Goal: Information Seeking & Learning: Learn about a topic

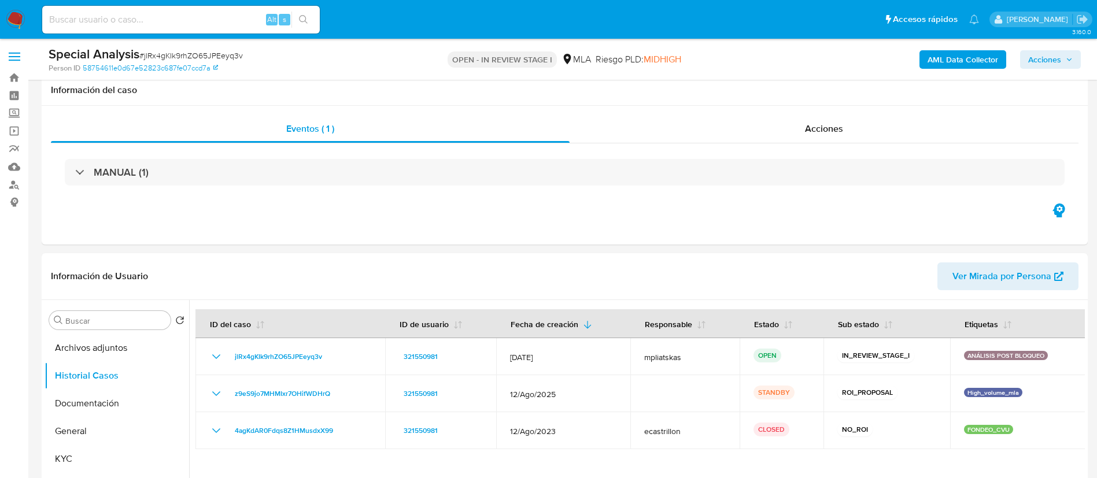
select select "10"
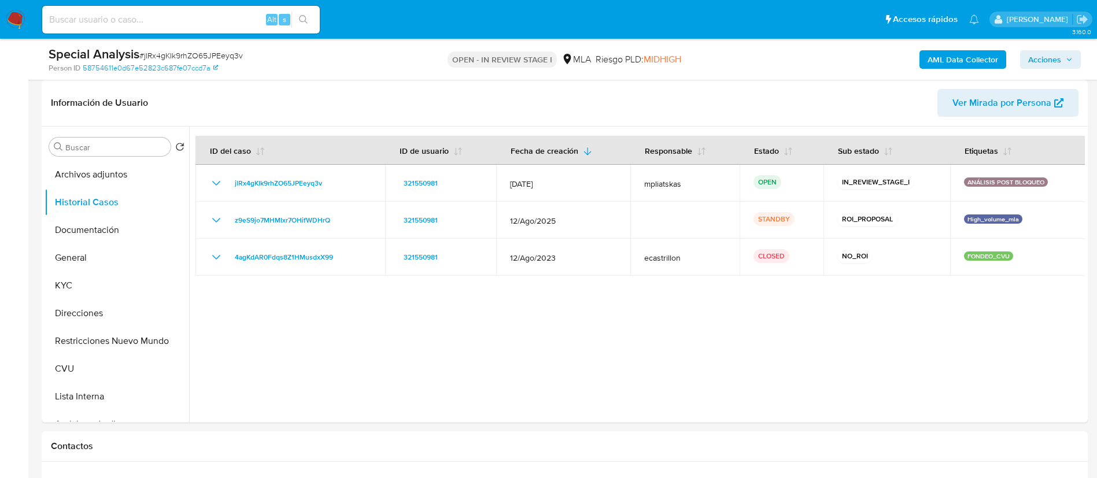
click at [25, 18] on img at bounding box center [16, 20] width 20 height 20
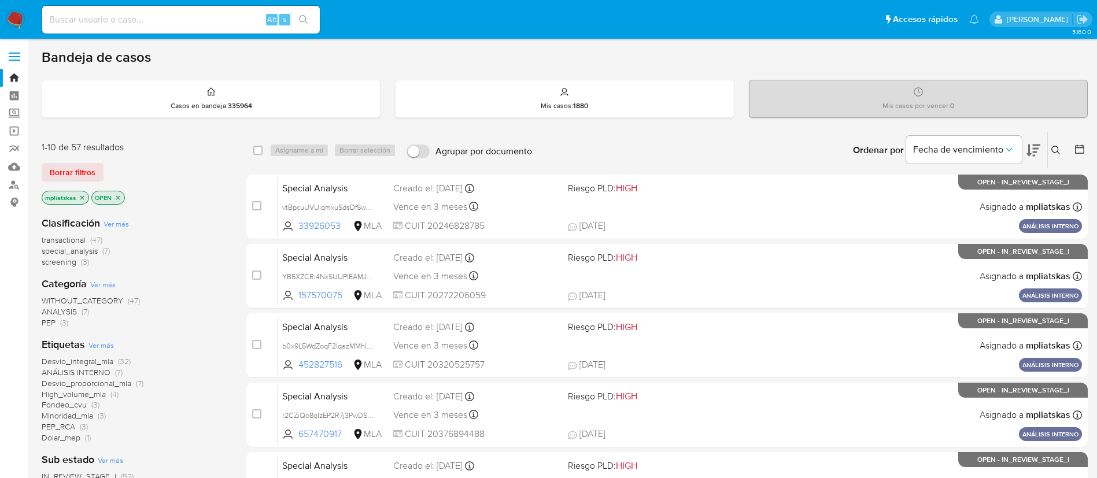
click at [5, 15] on nav "Pausado Ver notificaciones Alt s Accesos rápidos Presiona las siguientes teclas…" at bounding box center [548, 19] width 1097 height 39
click at [16, 23] on img at bounding box center [16, 20] width 20 height 20
click at [237, 16] on input at bounding box center [181, 19] width 278 height 15
paste input "XzCTMR9xxGuxilUtpuOnHkPs"
type input "XzCTMR9xxGuxilUtpuOnHkPs"
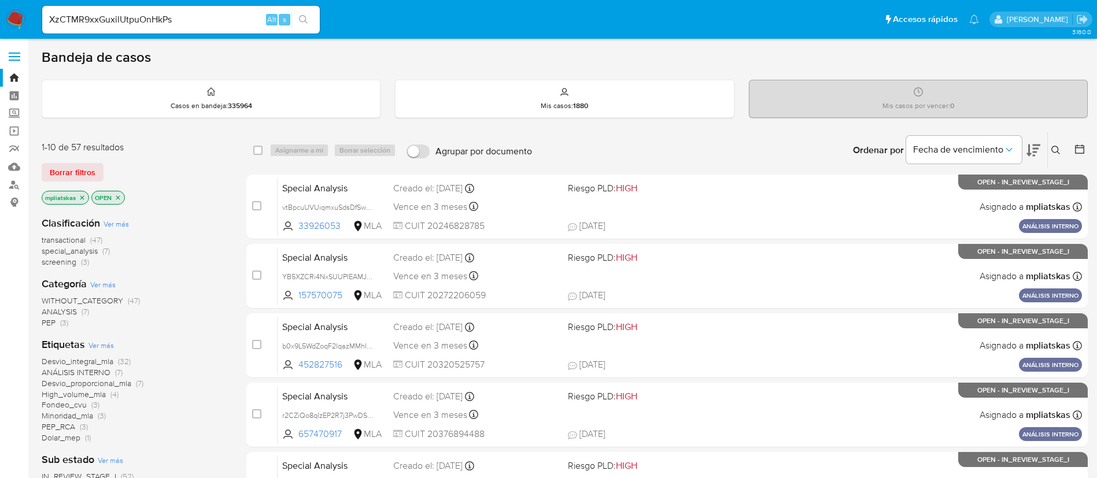
click at [304, 24] on button "search-icon" at bounding box center [303, 20] width 24 height 16
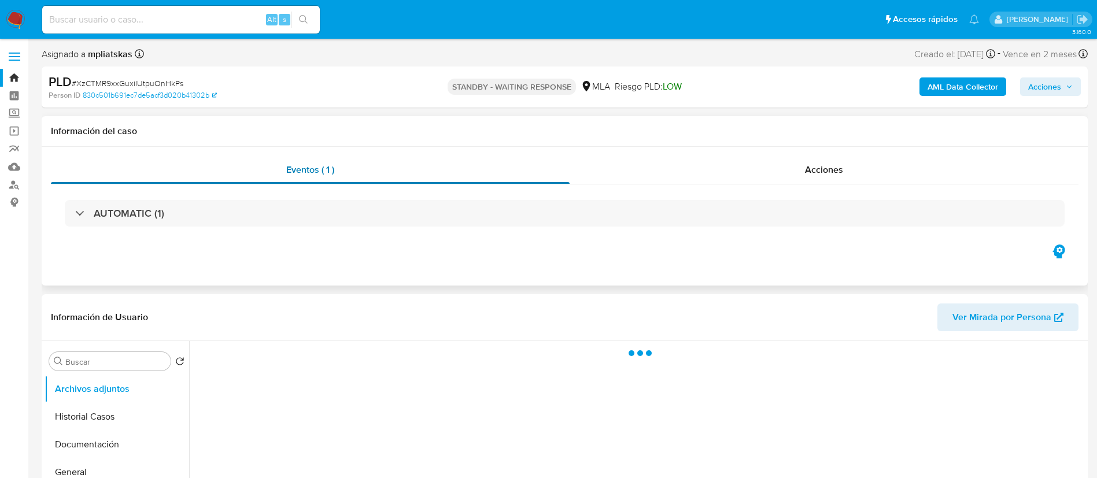
select select "10"
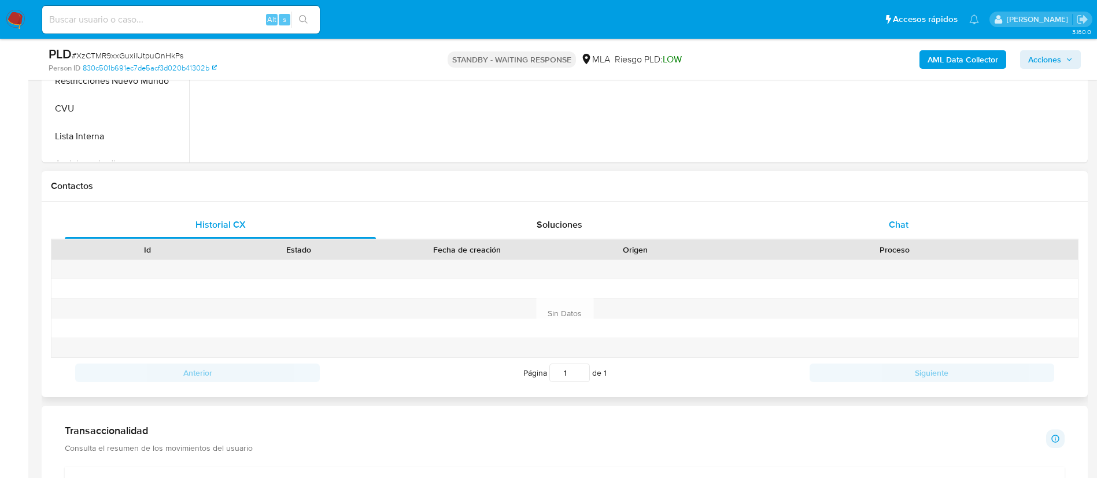
click at [846, 228] on div "Chat" at bounding box center [898, 225] width 311 height 28
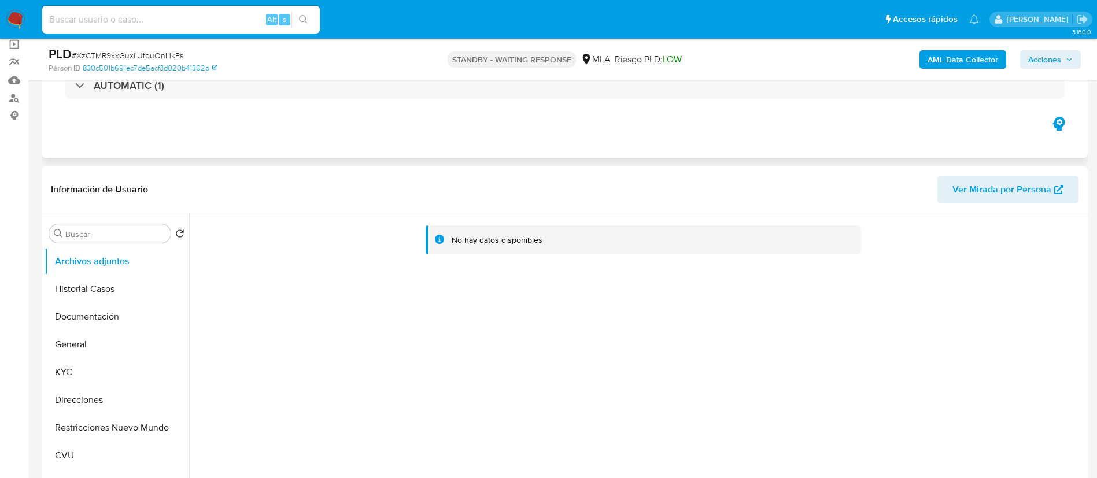
scroll to position [173, 0]
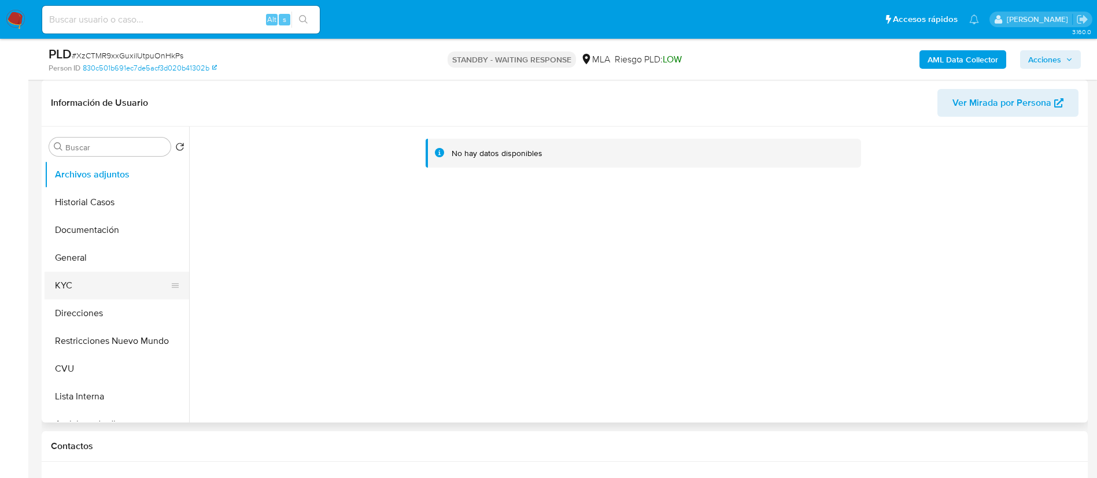
click at [105, 291] on button "KYC" at bounding box center [112, 286] width 135 height 28
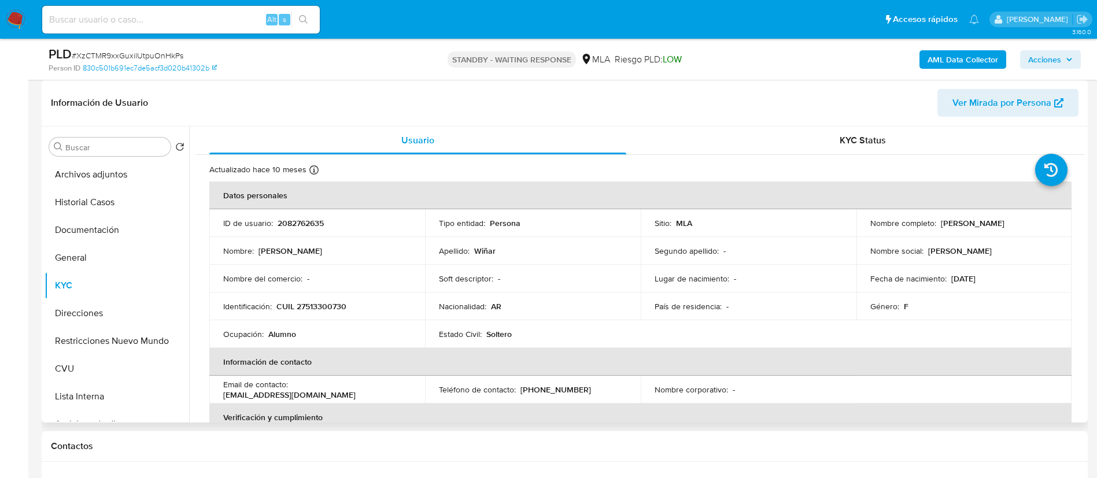
click at [288, 226] on p "2082762635" at bounding box center [301, 223] width 46 height 10
copy p "2082762635"
click at [51, 268] on button "General" at bounding box center [112, 258] width 135 height 28
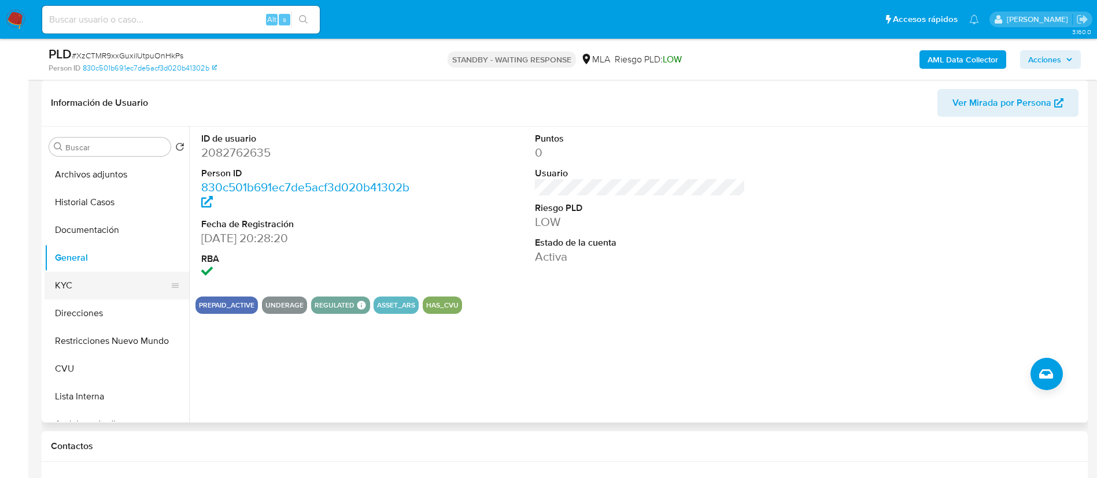
click at [88, 284] on button "KYC" at bounding box center [112, 286] width 135 height 28
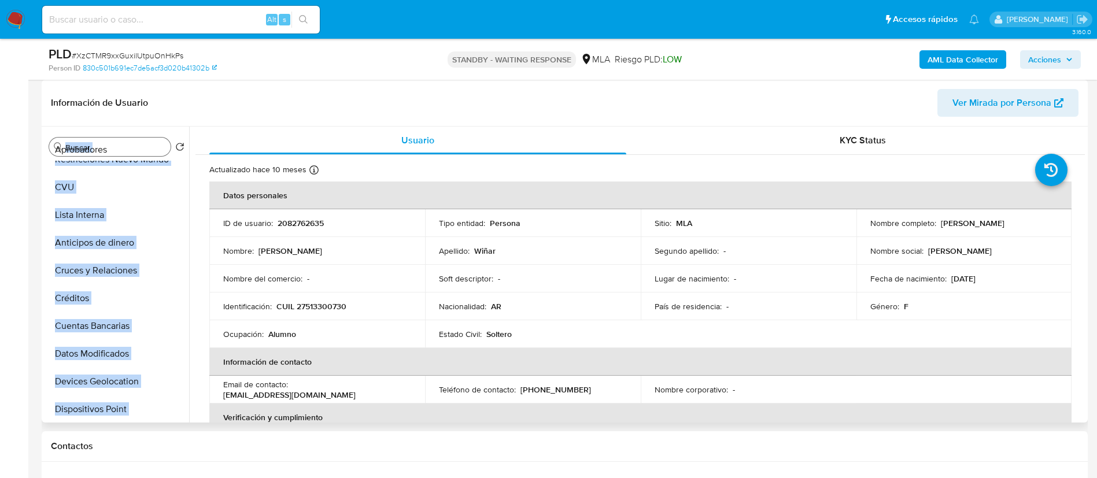
scroll to position [0, 0]
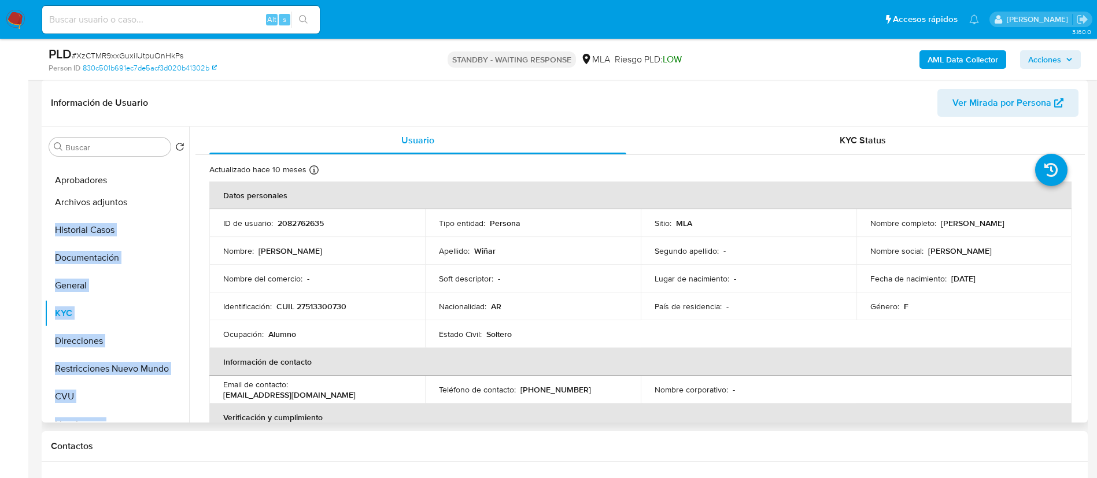
drag, startPoint x: 172, startPoint y: 379, endPoint x: 165, endPoint y: 180, distance: 199.6
click at [165, 180] on ul "Archivos adjuntos Historial Casos Documentación General KYC Direcciones Restric…" at bounding box center [117, 291] width 145 height 261
click at [128, 176] on button "Aprobadores" at bounding box center [112, 175] width 135 height 28
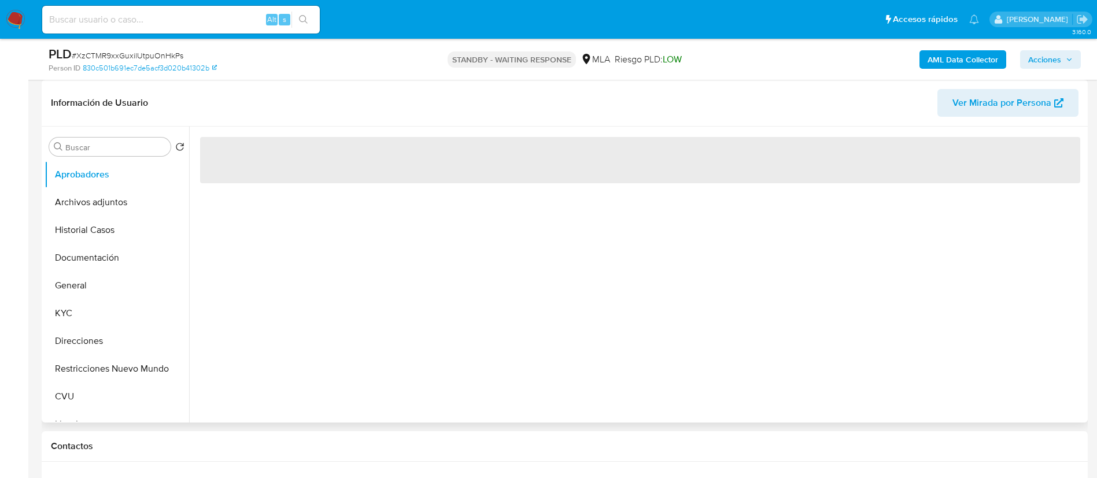
click at [313, 321] on div "‌" at bounding box center [637, 275] width 896 height 296
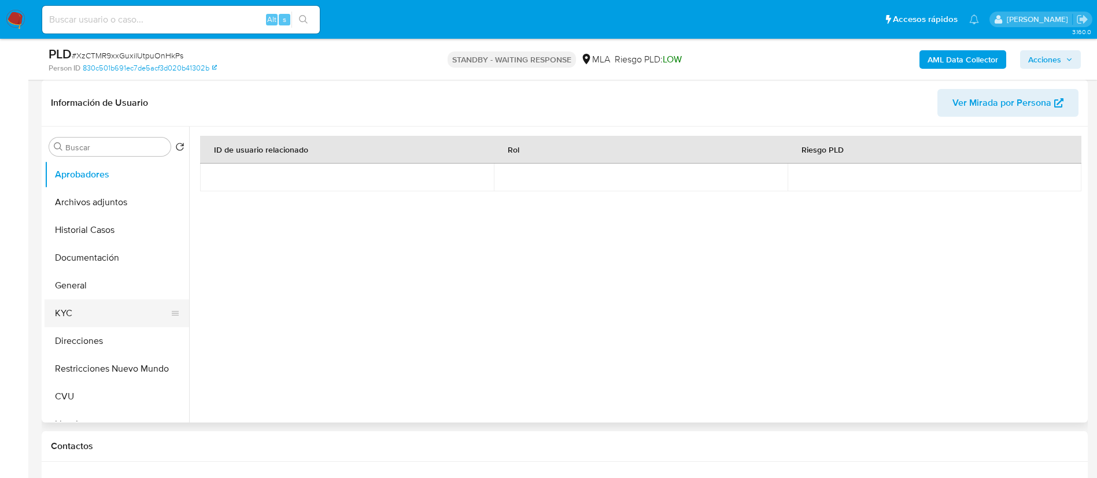
click at [93, 304] on button "KYC" at bounding box center [112, 314] width 135 height 28
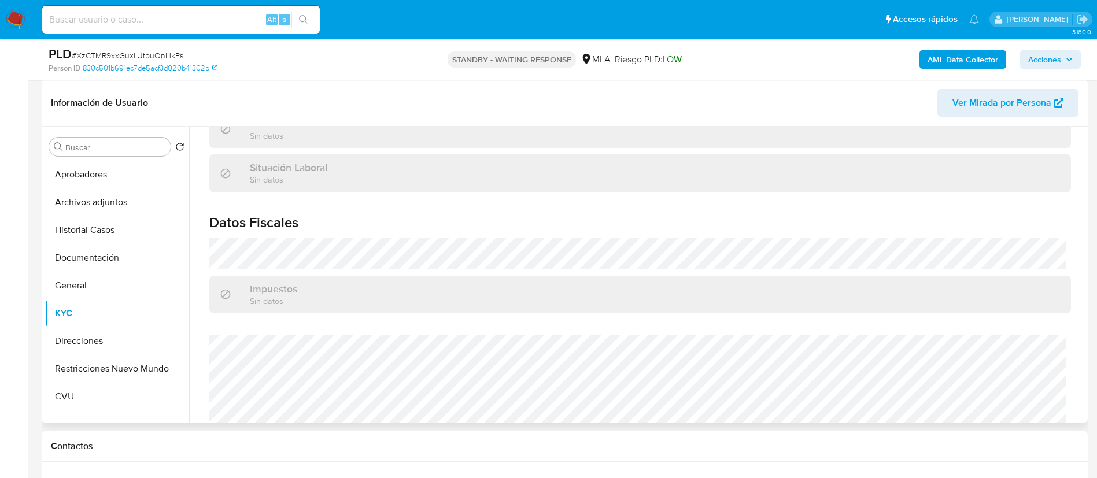
scroll to position [598, 0]
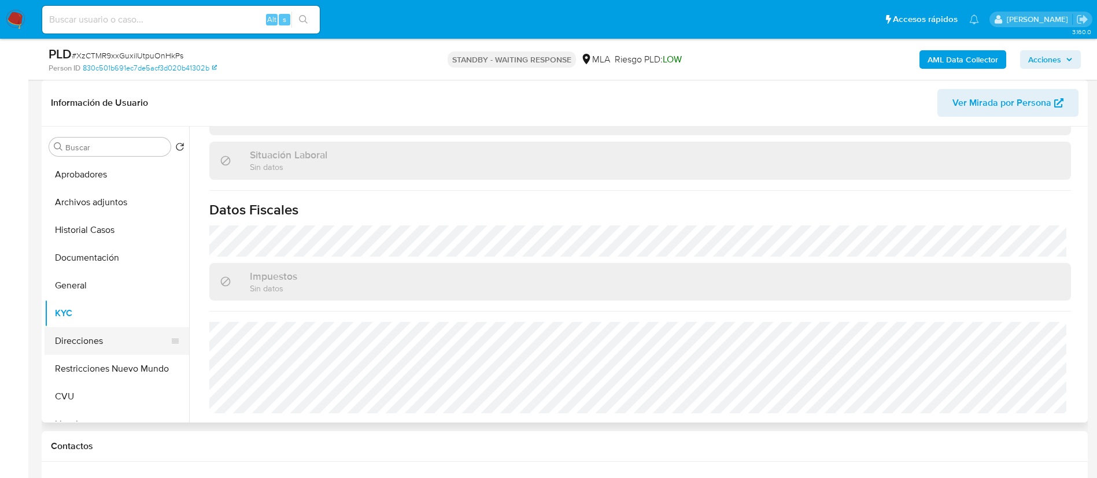
click at [119, 332] on button "Direcciones" at bounding box center [112, 341] width 135 height 28
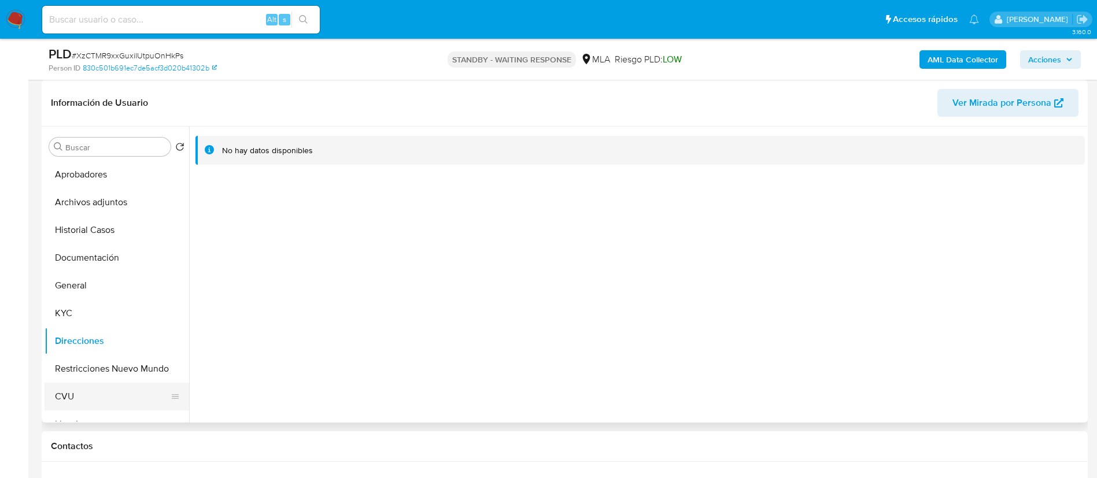
click at [91, 390] on button "CVU" at bounding box center [112, 397] width 135 height 28
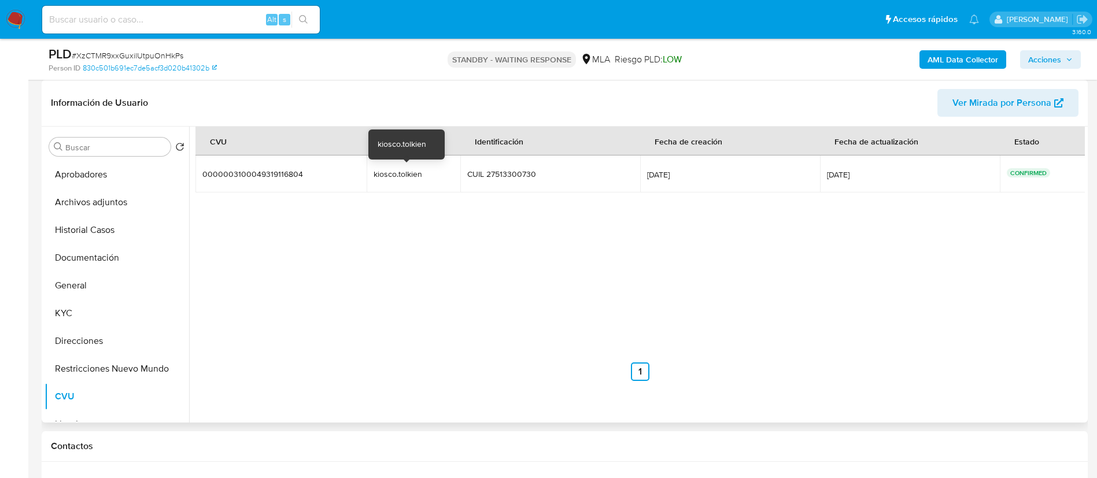
click at [386, 173] on div "kiosco.tolkien" at bounding box center [411, 174] width 74 height 10
click at [386, 172] on div "kiosco.tolkien" at bounding box center [411, 174] width 74 height 10
click at [433, 210] on div "CVU Alias Identificación Fecha de creación Fecha de actualización Estado 000000…" at bounding box center [639, 254] width 889 height 254
click at [393, 176] on div "kiosco.tolkien" at bounding box center [411, 174] width 74 height 10
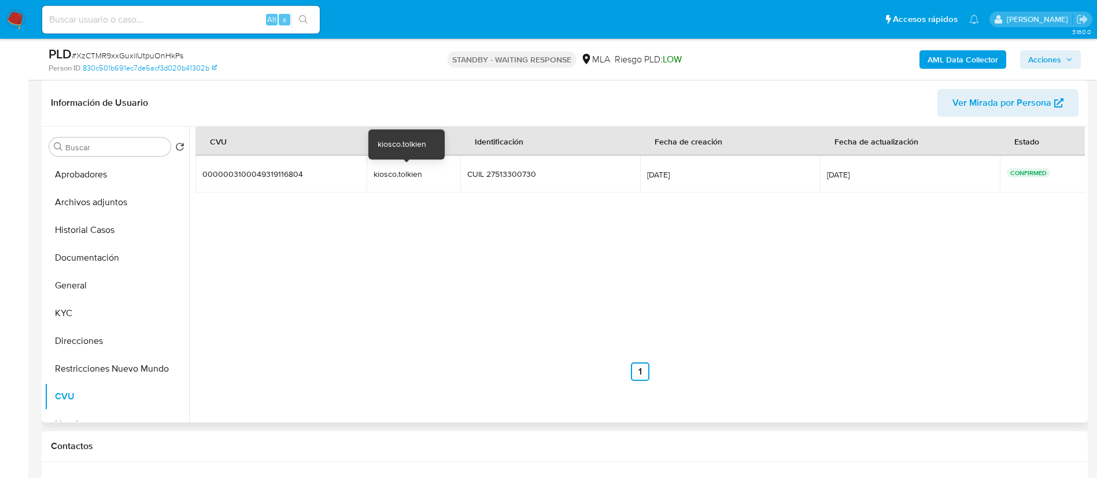
click at [393, 176] on div "kiosco.tolkien" at bounding box center [411, 174] width 74 height 10
click at [393, 177] on div "kiosco.tolkien" at bounding box center [411, 174] width 74 height 10
click at [159, 15] on input at bounding box center [181, 19] width 278 height 15
paste input "LxnFeZAf143ChD7HtWGAkzfT"
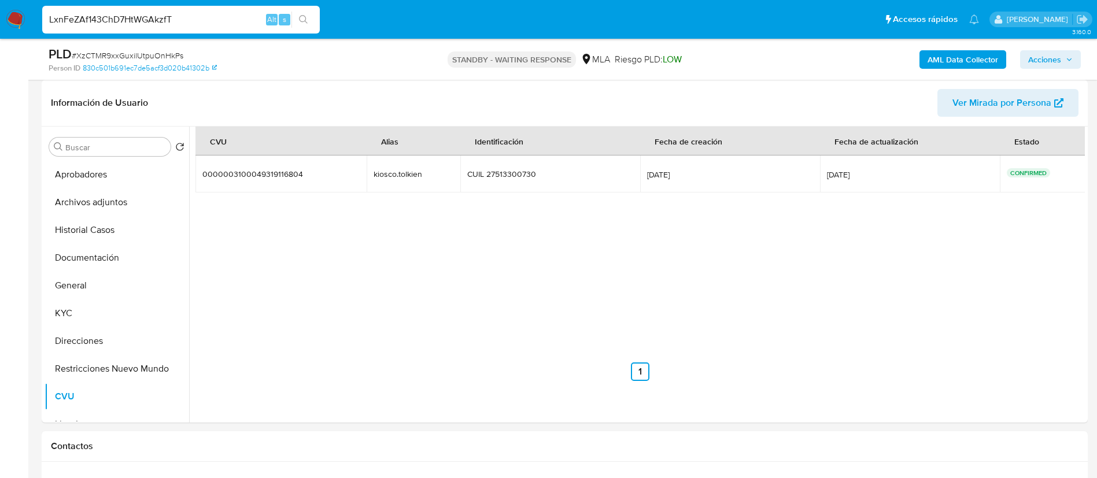
type input "LxnFeZAf143ChD7HtWGAkzfT"
click at [286, 24] on div "s" at bounding box center [285, 20] width 12 height 12
click at [298, 24] on button "search-icon" at bounding box center [303, 20] width 24 height 16
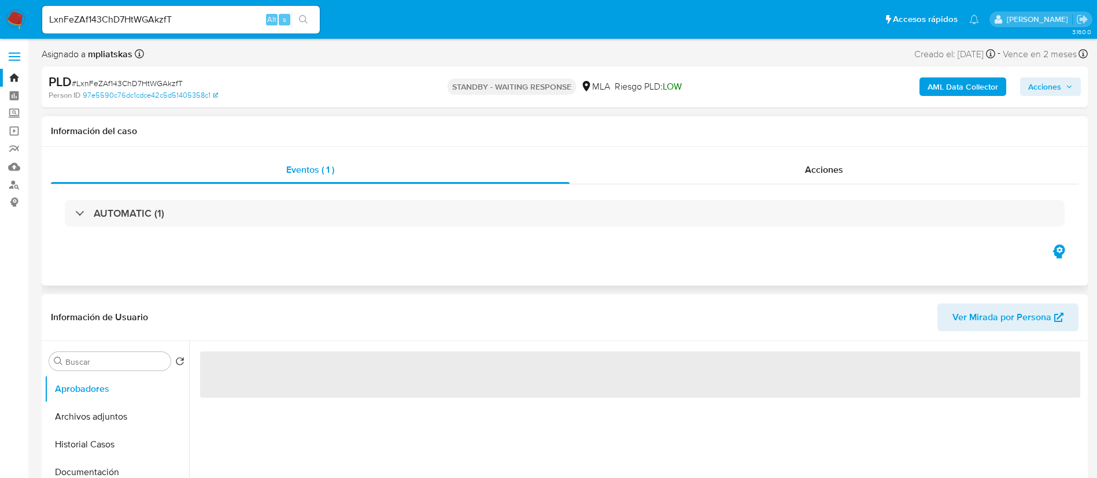
select select "10"
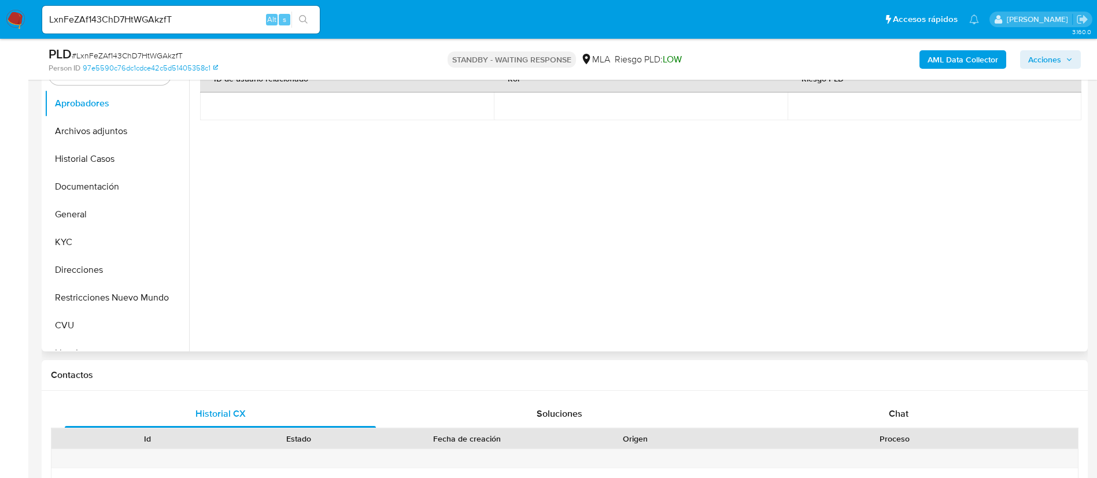
scroll to position [260, 0]
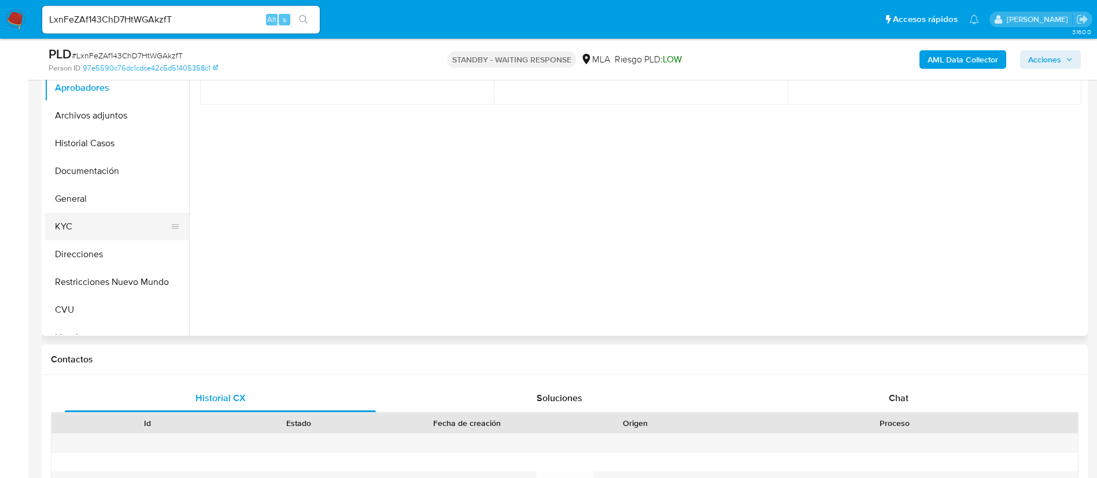
click at [81, 220] on button "KYC" at bounding box center [112, 227] width 135 height 28
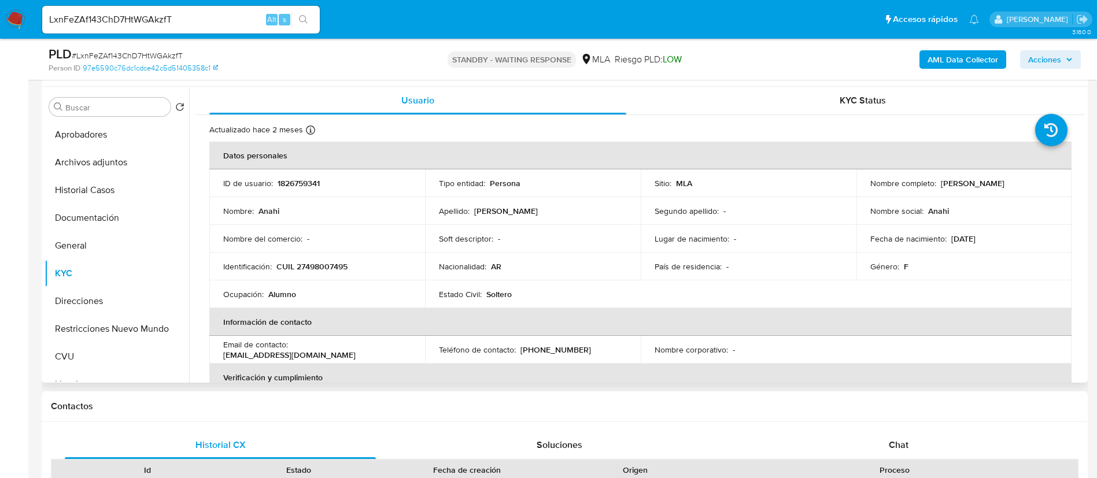
scroll to position [173, 0]
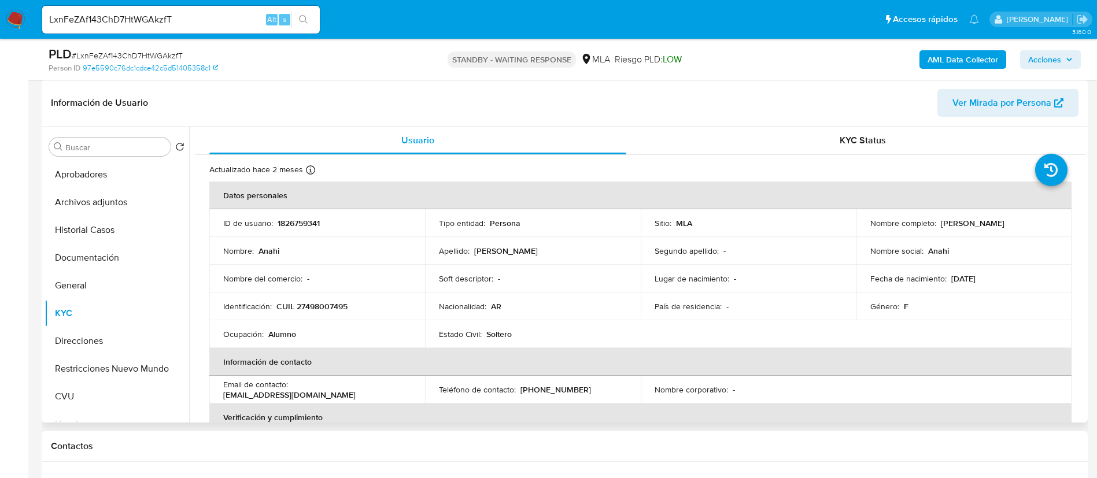
click at [295, 218] on p "1826759341" at bounding box center [299, 223] width 42 height 10
copy p "1826759341"
click at [107, 283] on button "General" at bounding box center [112, 286] width 135 height 28
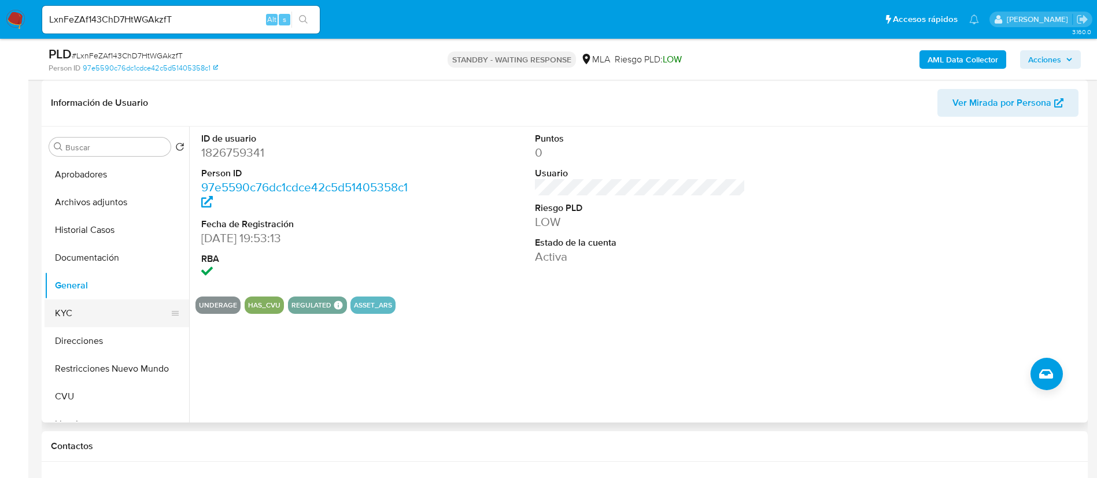
click at [79, 312] on button "KYC" at bounding box center [112, 314] width 135 height 28
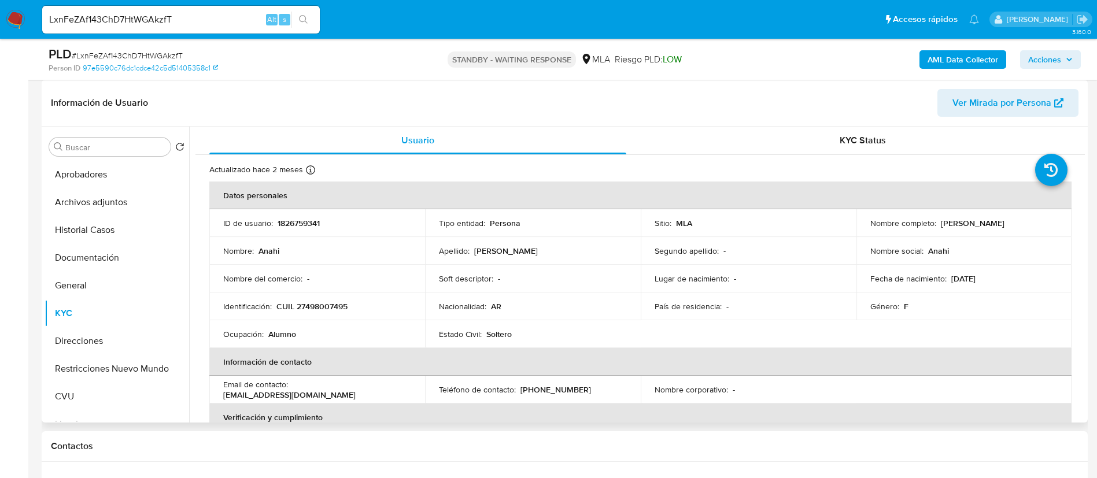
click at [570, 331] on div "Estado Civil : Soltero" at bounding box center [533, 334] width 188 height 10
click at [96, 175] on button "Aprobadores" at bounding box center [112, 175] width 135 height 28
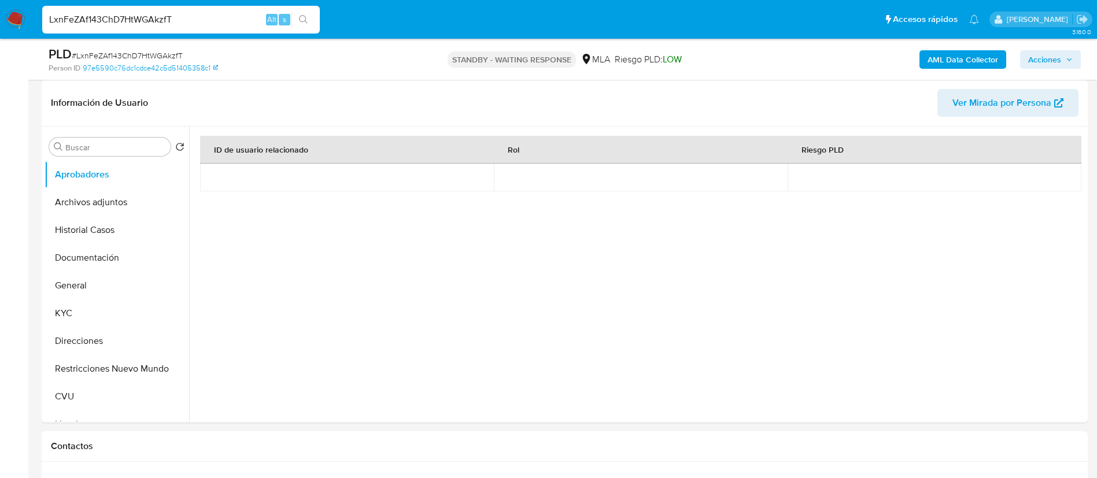
click at [256, 20] on input "LxnFeZAf143ChD7HtWGAkzfT" at bounding box center [181, 19] width 278 height 15
click at [256, 19] on input "LxnFeZAf143ChD7HtWGAkzfT" at bounding box center [181, 19] width 278 height 15
paste input "xoLaVvcVBysBxbkVJ83mUCKr"
type input "xoLaVvcVBysBxbkVJ83mUCKr"
click at [322, 17] on li "xoLaVvcVBysBxbkVJ83mUCKr Alt s" at bounding box center [180, 19] width 283 height 29
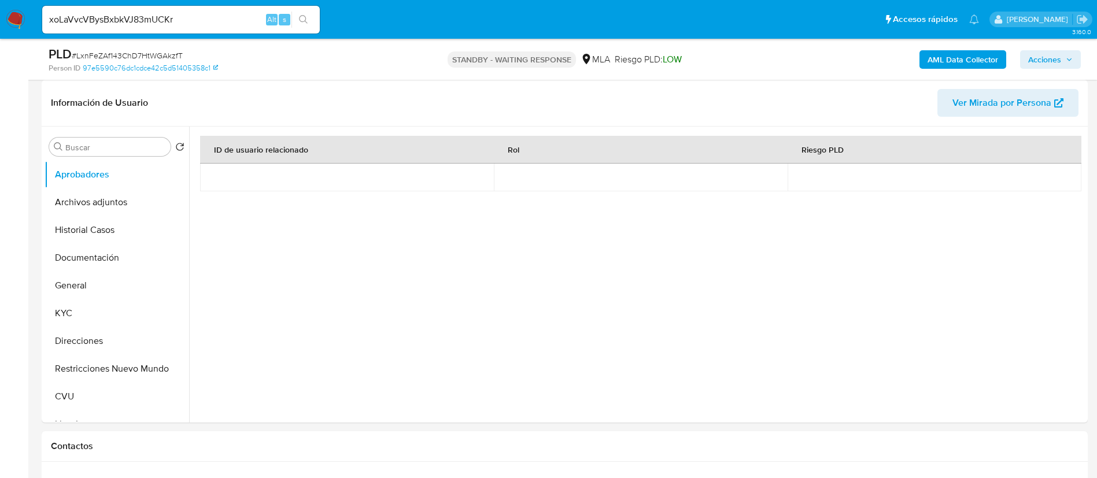
click at [308, 19] on icon "search-icon" at bounding box center [303, 19] width 9 height 9
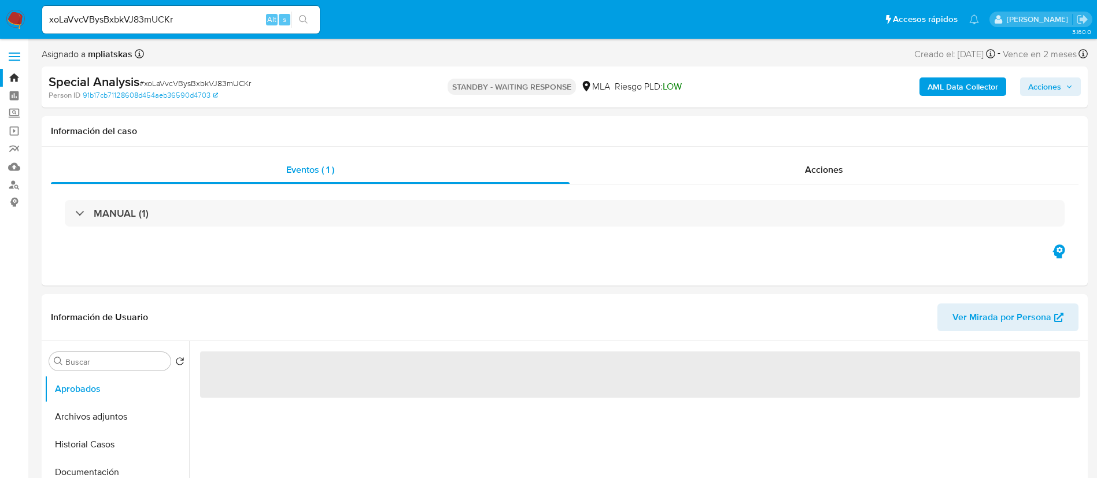
select select "10"
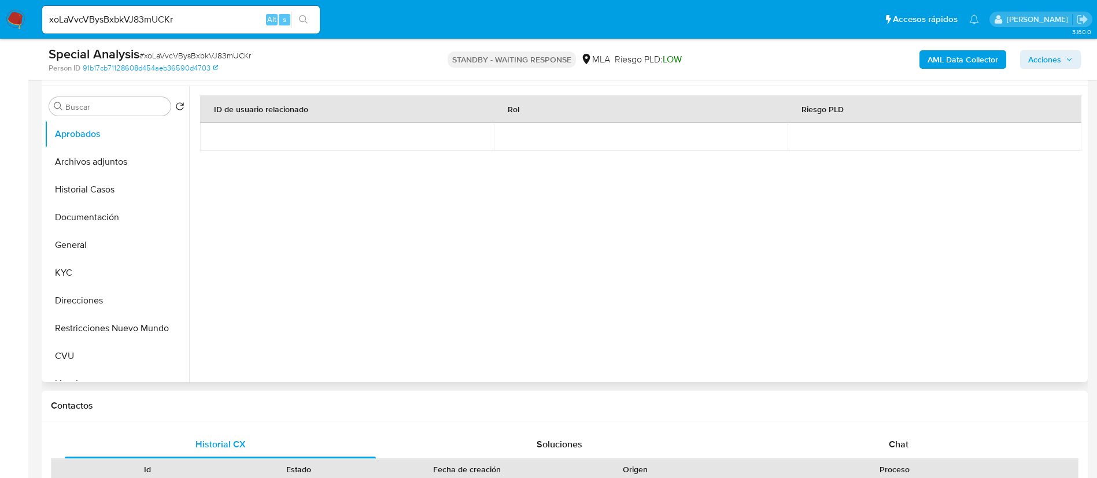
scroll to position [173, 0]
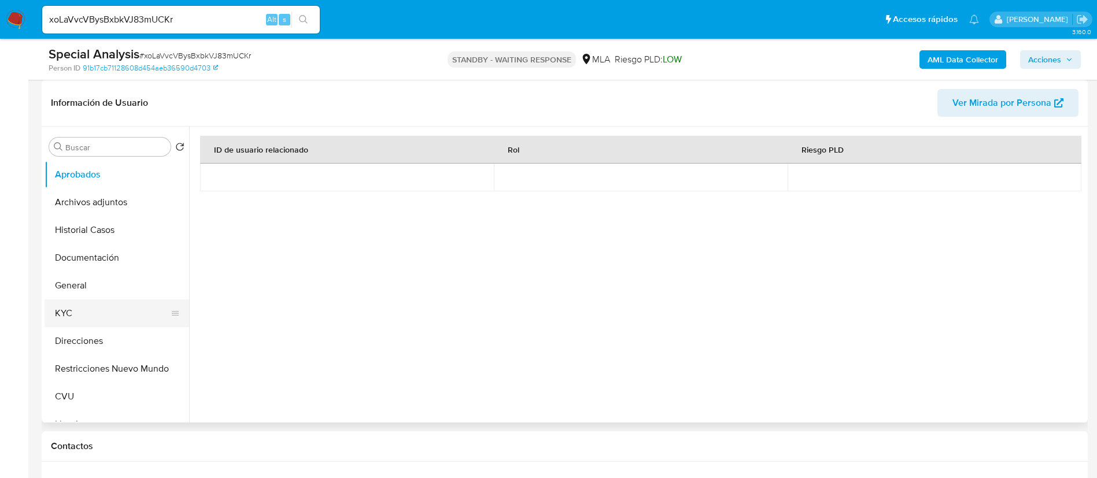
click at [92, 307] on button "KYC" at bounding box center [112, 314] width 135 height 28
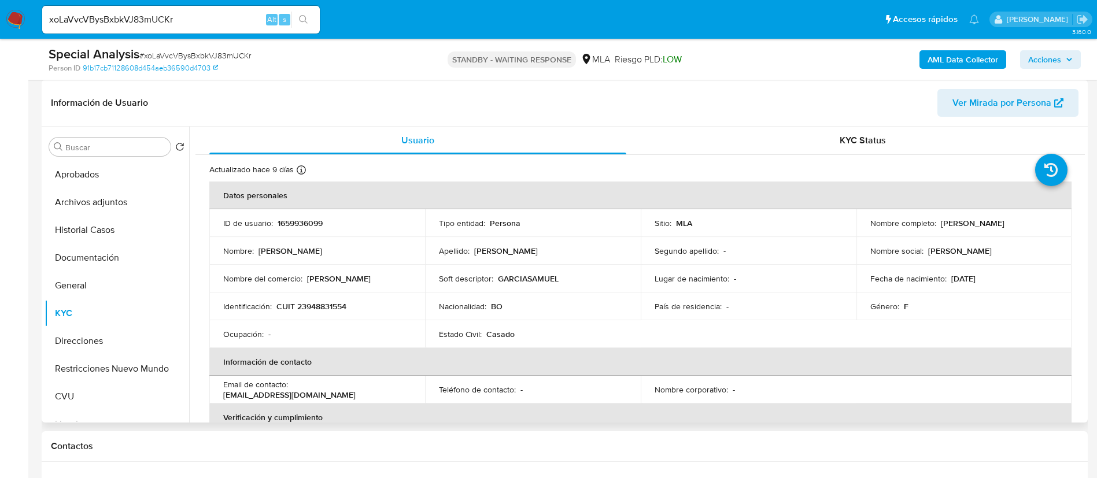
click at [295, 219] on p "1659936099" at bounding box center [300, 223] width 45 height 10
copy p "1659936099"
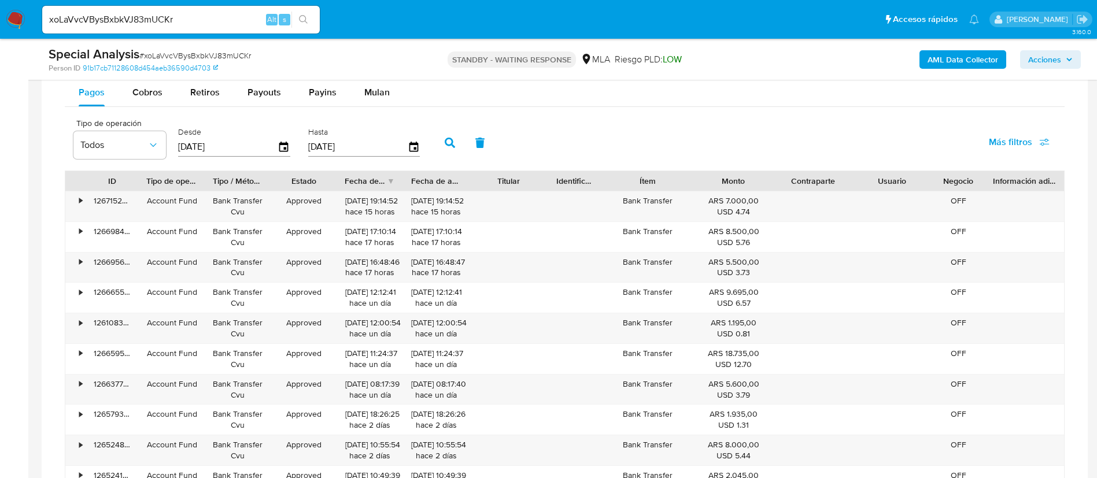
scroll to position [900, 0]
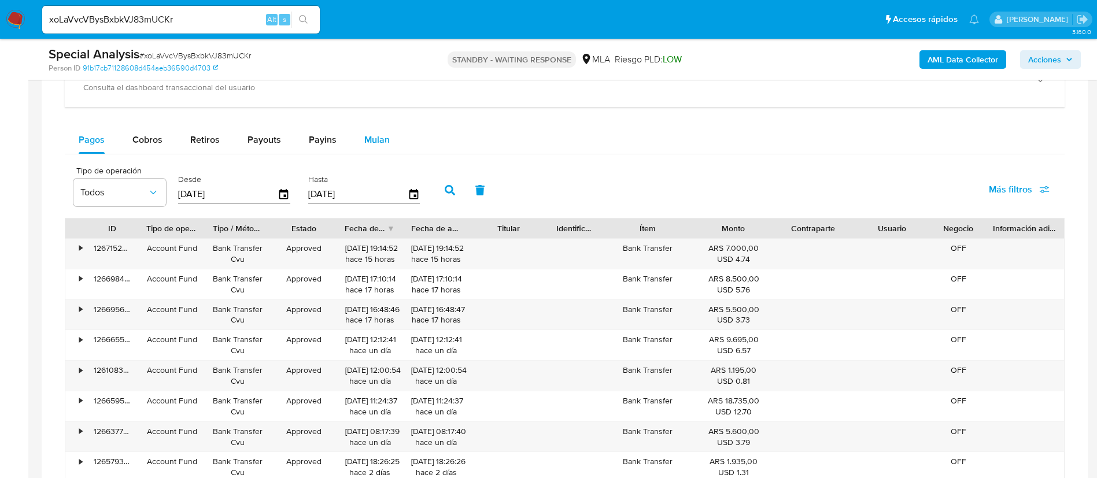
click at [382, 139] on span "Mulan" at bounding box center [376, 139] width 25 height 13
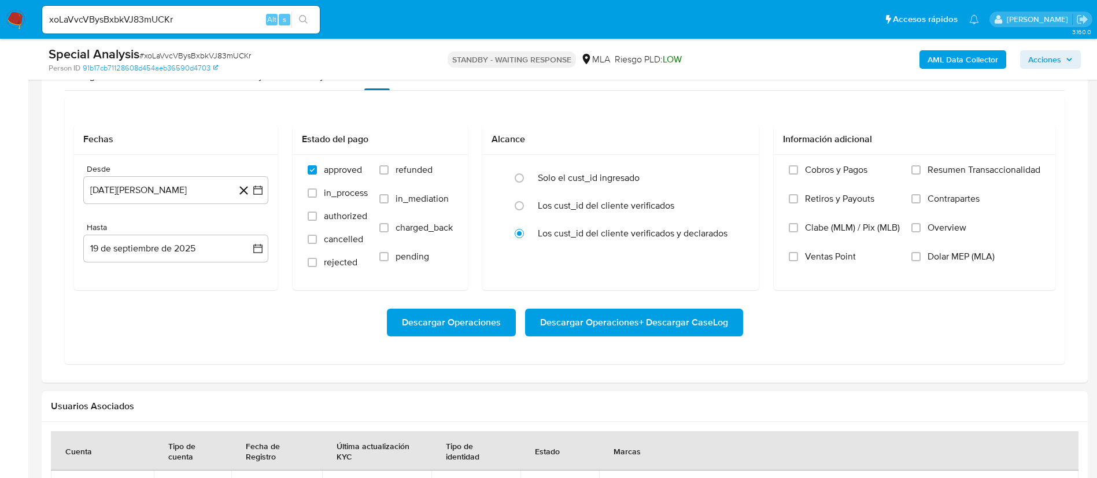
scroll to position [986, 0]
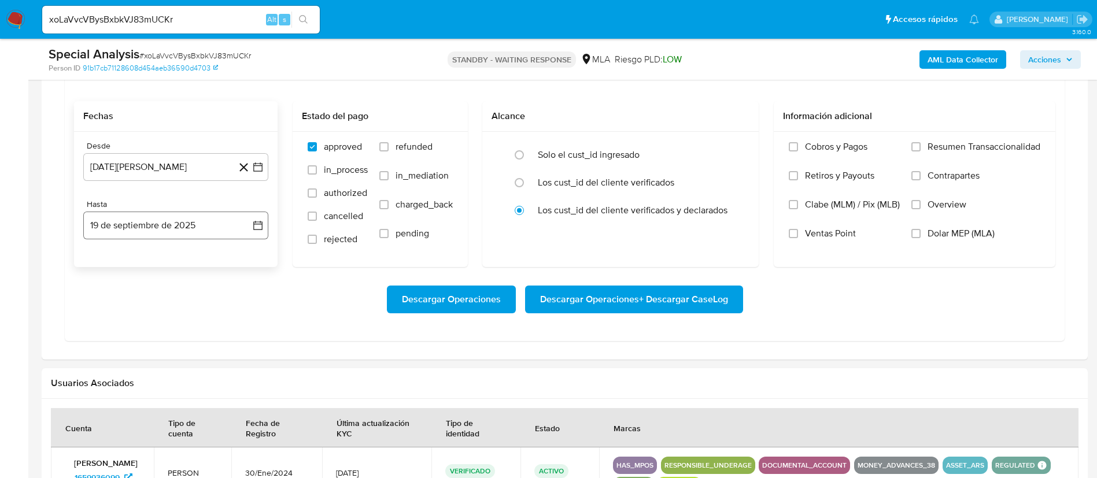
click at [261, 223] on icon "button" at bounding box center [258, 226] width 12 height 12
click at [101, 272] on icon "Mes anterior" at bounding box center [104, 267] width 14 height 14
click at [245, 408] on button "31" at bounding box center [245, 402] width 19 height 19
click at [262, 165] on icon "button" at bounding box center [257, 166] width 9 height 9
click at [104, 209] on icon "Mes anterior" at bounding box center [104, 209] width 14 height 14
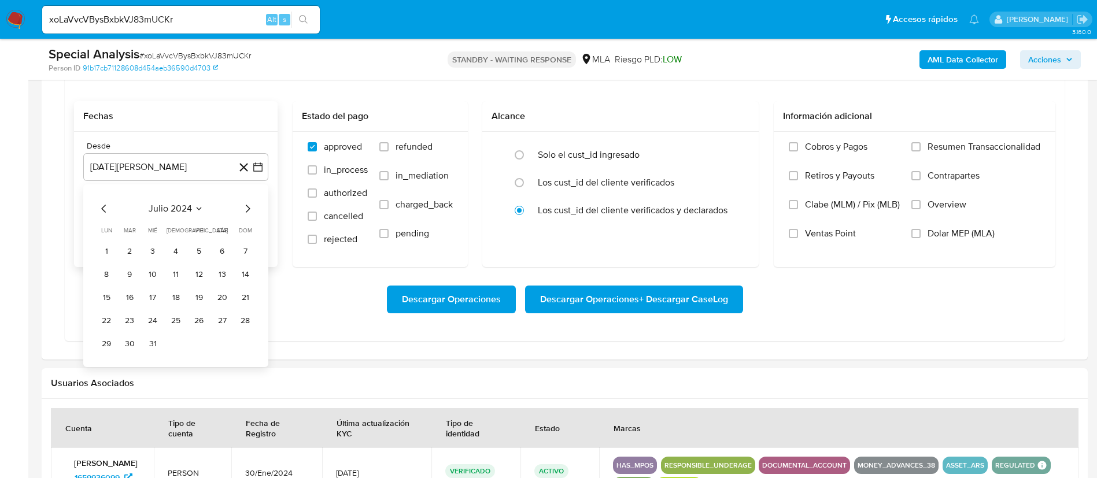
click at [104, 209] on icon "Mes anterior" at bounding box center [104, 209] width 14 height 14
click at [153, 246] on button "1" at bounding box center [152, 251] width 19 height 19
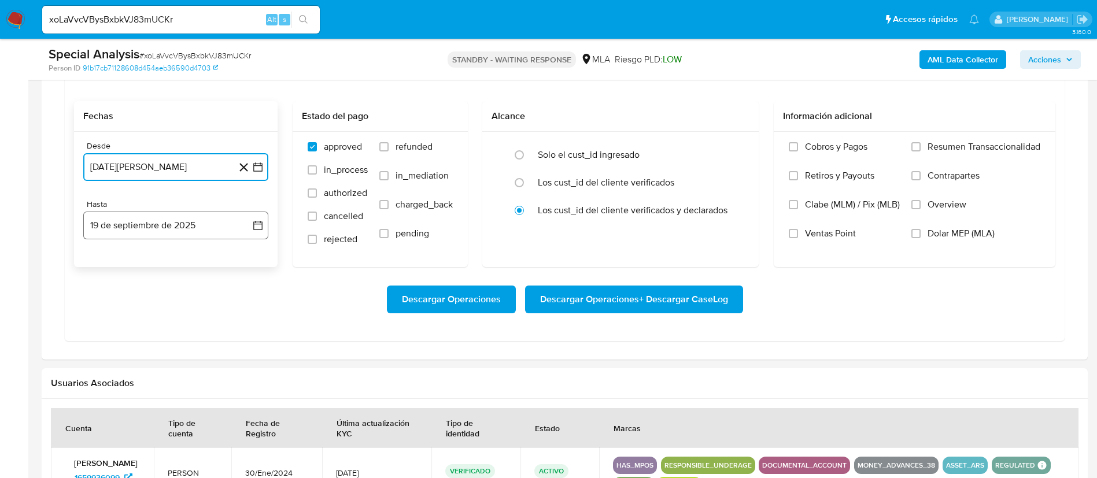
click at [254, 224] on icon "button" at bounding box center [258, 226] width 12 height 12
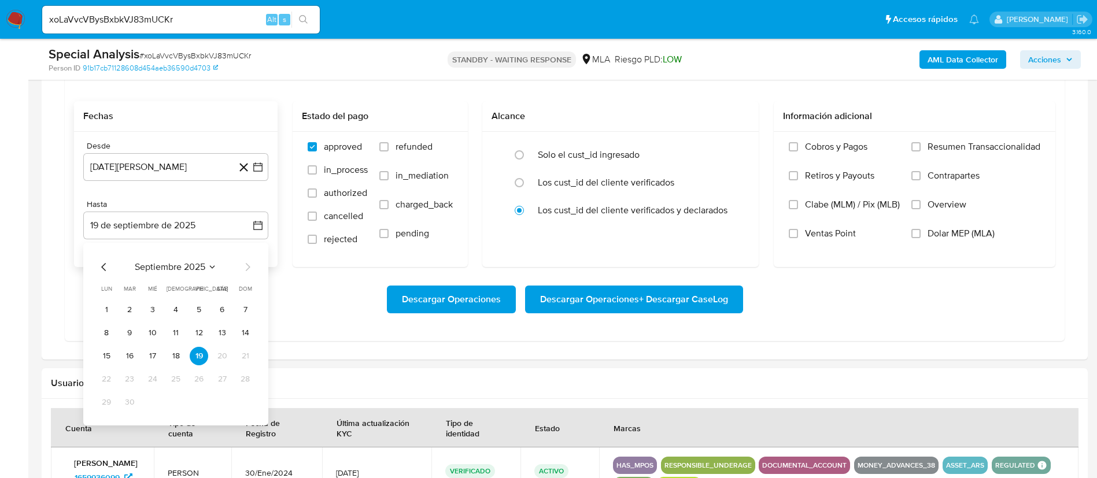
click at [104, 259] on div "septiembre 2025 septiembre 2025 lun lunes mar martes mié miércoles jue jueves v…" at bounding box center [175, 334] width 185 height 183
click at [103, 267] on icon "Mes anterior" at bounding box center [104, 267] width 14 height 14
click at [249, 401] on button "31" at bounding box center [245, 402] width 19 height 19
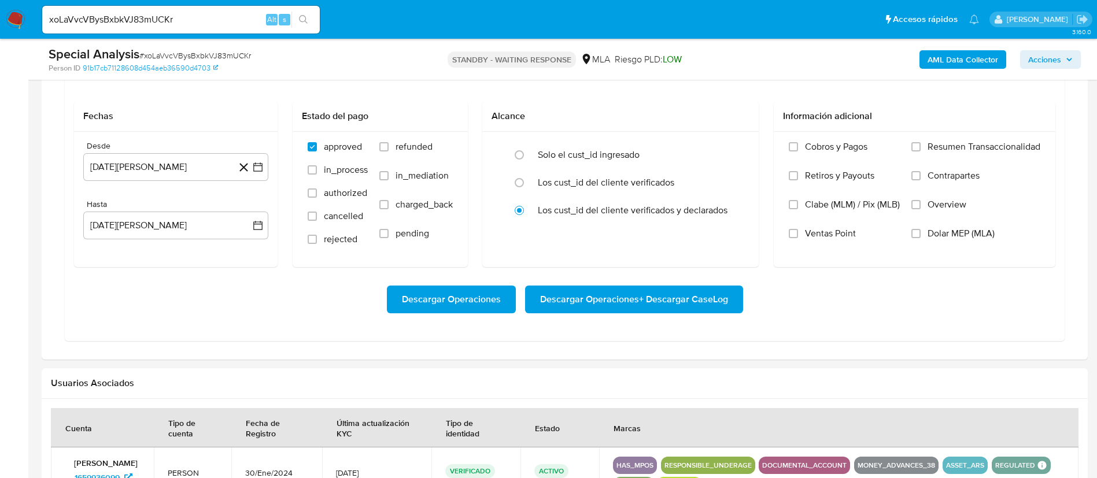
click at [264, 349] on div "Transaccionalidad Consulta el resumen de los movimientos del usuario Informació…" at bounding box center [565, 106] width 1028 height 488
click at [260, 168] on icon "button" at bounding box center [258, 167] width 12 height 12
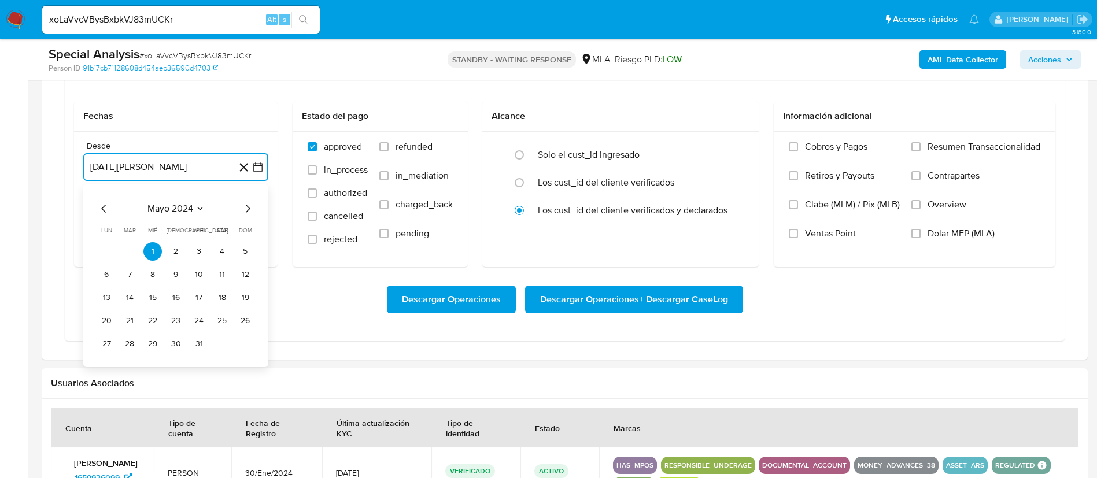
click at [182, 210] on span "mayo 2024" at bounding box center [170, 209] width 46 height 12
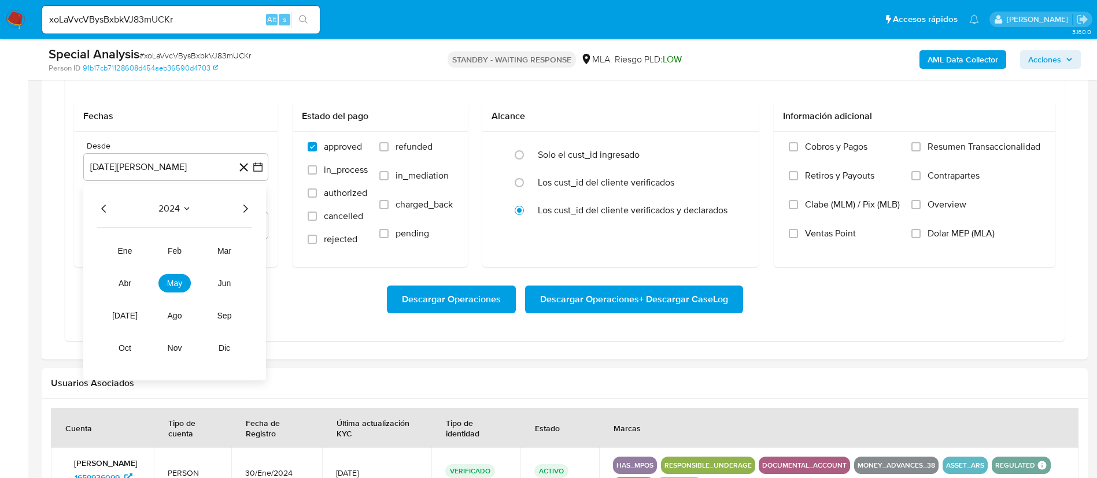
click at [250, 209] on icon "Año siguiente" at bounding box center [245, 209] width 14 height 14
click at [184, 281] on button "may" at bounding box center [174, 283] width 32 height 19
click at [174, 250] on button "1" at bounding box center [176, 251] width 19 height 19
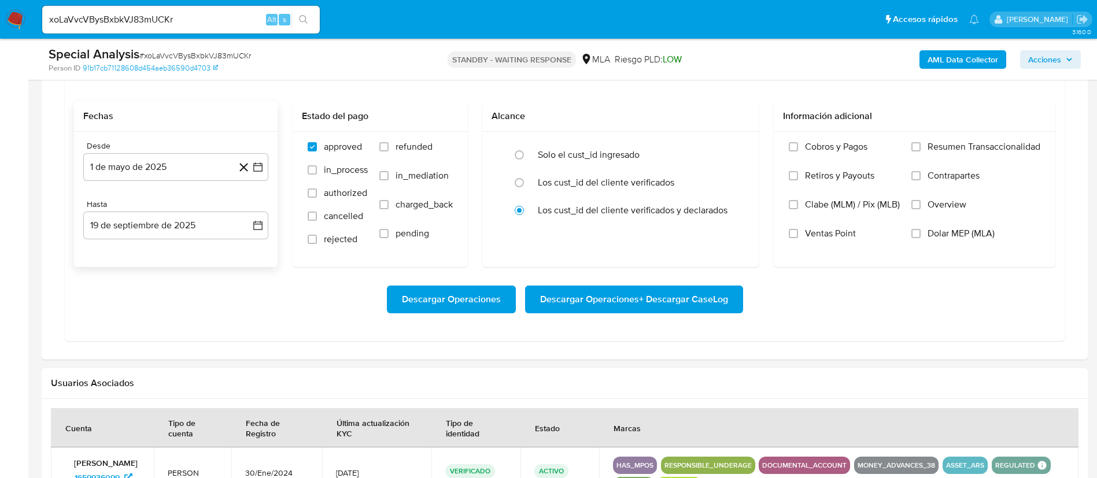
click at [199, 260] on div "Desde 1 de mayo de 2025 1-05-2025 Hasta 19 de septiembre de 2025 19-09-2025" at bounding box center [176, 199] width 204 height 135
click at [260, 226] on icon "button" at bounding box center [258, 226] width 12 height 12
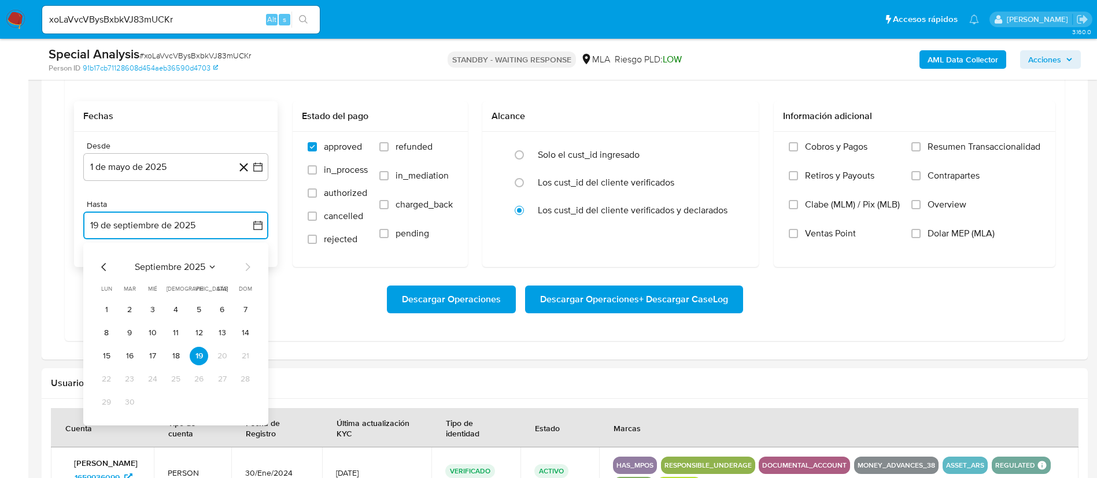
click at [105, 270] on icon "Mes anterior" at bounding box center [103, 267] width 5 height 8
click at [242, 402] on button "31" at bounding box center [245, 402] width 19 height 19
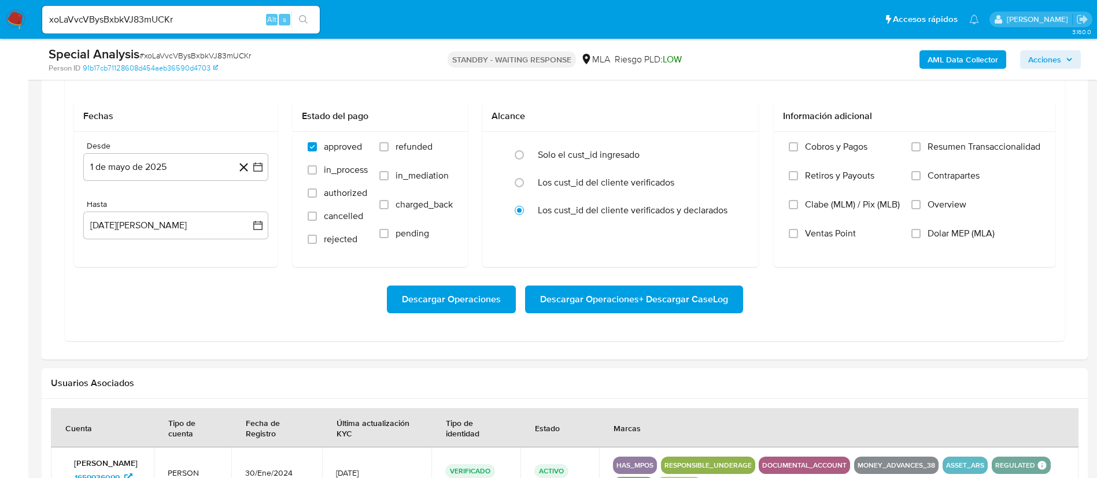
click at [276, 319] on div "Descargar Operaciones Descargar Operaciones + Descargar CaseLog" at bounding box center [564, 299] width 981 height 65
drag, startPoint x: 408, startPoint y: 153, endPoint x: 543, endPoint y: 167, distance: 136.0
click at [407, 153] on label "refunded" at bounding box center [415, 155] width 73 height 29
click at [389, 151] on input "refunded" at bounding box center [383, 146] width 9 height 9
checkbox input "true"
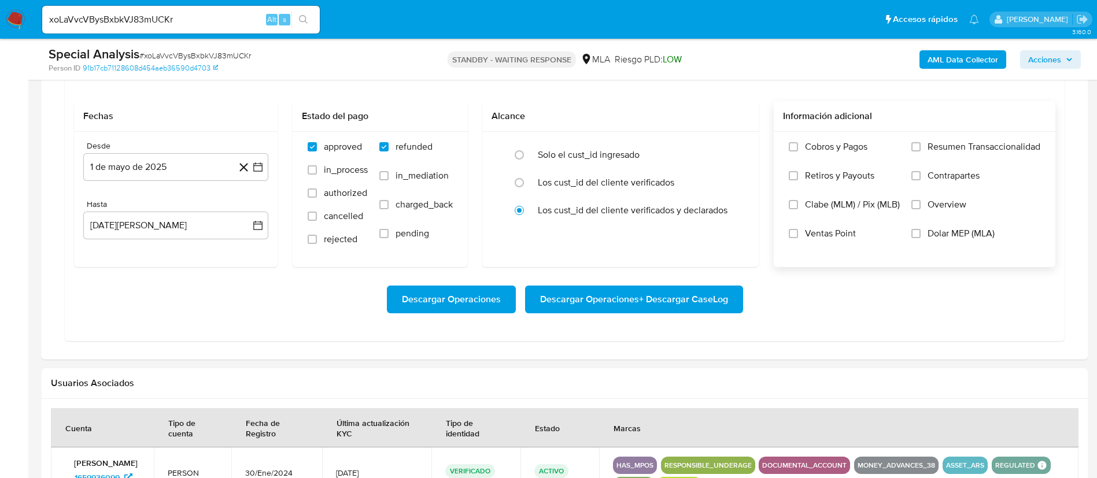
click at [955, 225] on label "Overview" at bounding box center [975, 213] width 129 height 29
click at [921, 209] on input "Overview" at bounding box center [915, 204] width 9 height 9
click at [951, 212] on label "Overview" at bounding box center [975, 213] width 129 height 29
click at [921, 209] on input "Overview" at bounding box center [915, 204] width 9 height 9
click at [948, 232] on span "Dolar MEP (MLA)" at bounding box center [960, 234] width 67 height 12
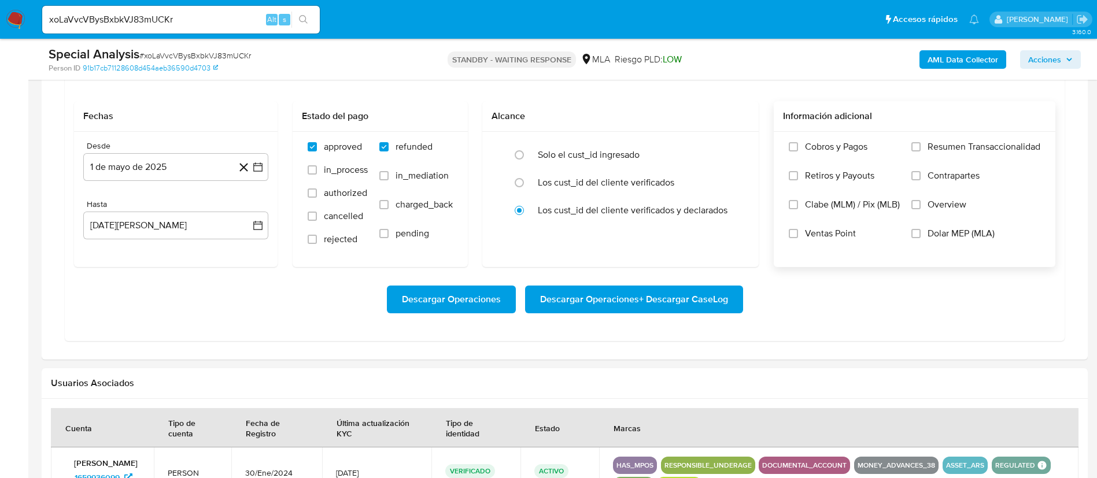
click at [921, 232] on input "Dolar MEP (MLA)" at bounding box center [915, 233] width 9 height 9
click at [683, 287] on span "Descargar Operaciones + Descargar CaseLog" at bounding box center [634, 299] width 188 height 25
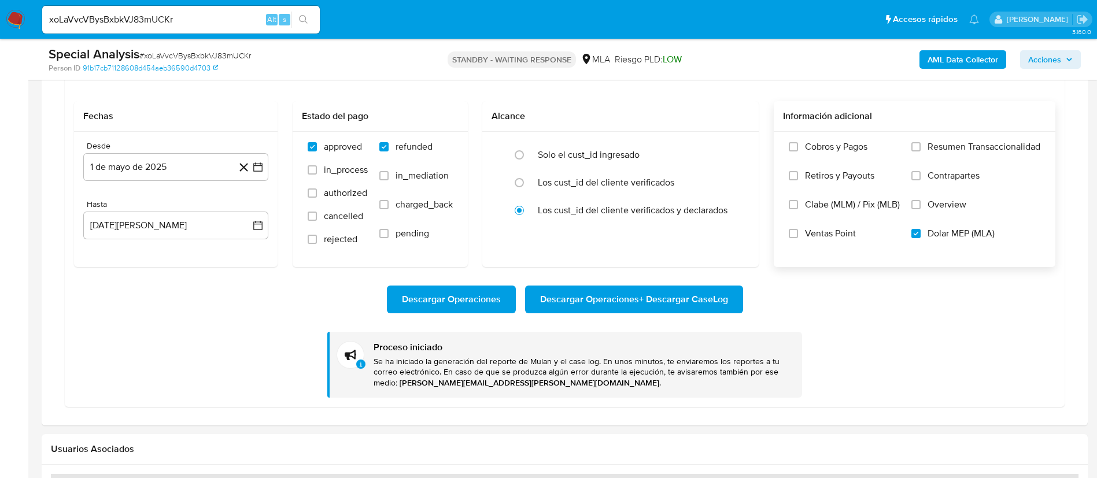
click at [245, 13] on div "xoLaVvcVBysBxbkVJ83mUCKr Alt s" at bounding box center [181, 20] width 278 height 28
click at [245, 13] on input "xoLaVvcVBysBxbkVJ83mUCKr" at bounding box center [181, 19] width 278 height 15
paste input "neMWOcVxAwRjQanEy8BL5jbx"
click at [237, 12] on input "xoLaVvcVBysBxbkVJ83mUCKrneMWOcVxAwRjQanEy8BL5jbx" at bounding box center [181, 19] width 278 height 15
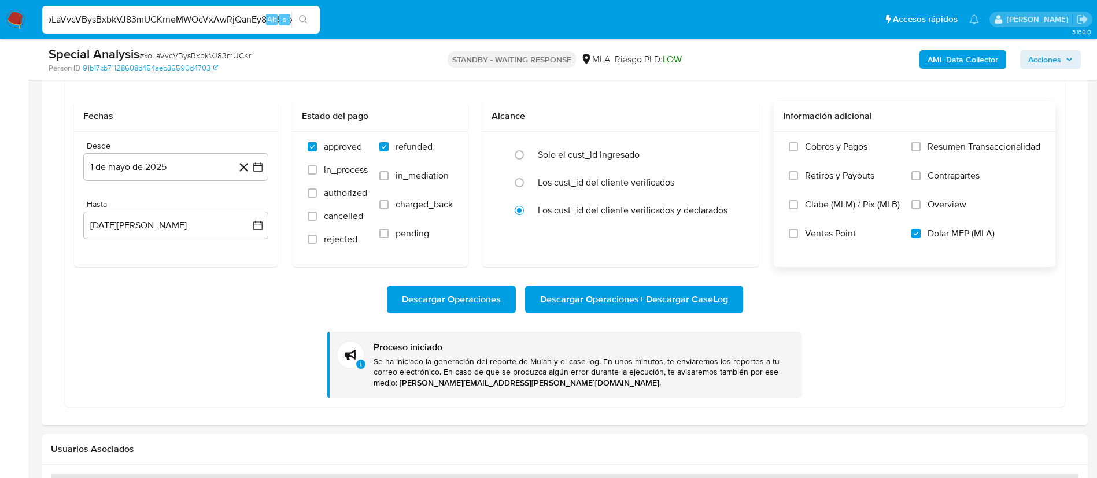
click at [237, 12] on input "xoLaVvcVBysBxbkVJ83mUCKrneMWOcVxAwRjQanEy8BL5jbx" at bounding box center [181, 19] width 278 height 15
paste input
type input "neMWOcVxAwRjQanEy8BL5jbx"
click at [300, 20] on icon "search-icon" at bounding box center [303, 19] width 9 height 9
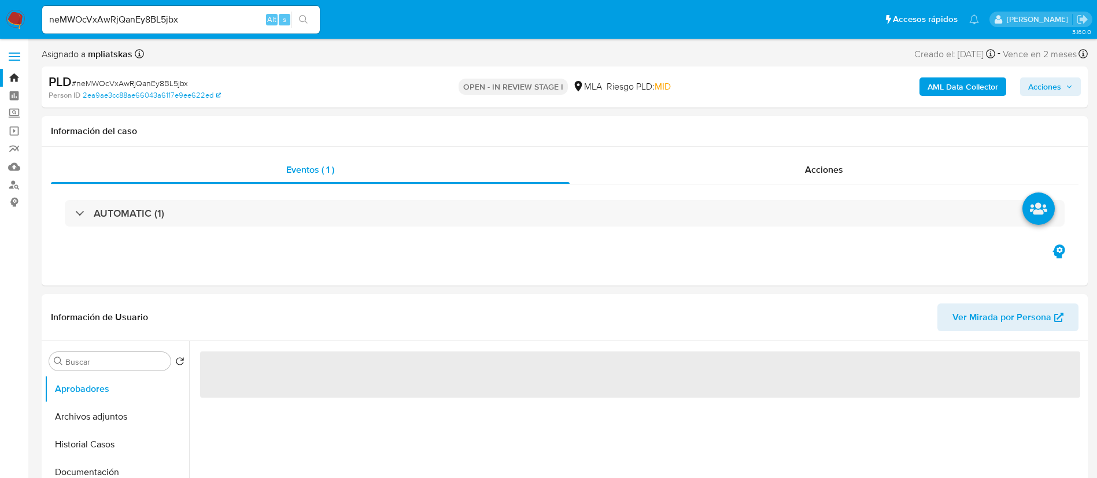
select select "10"
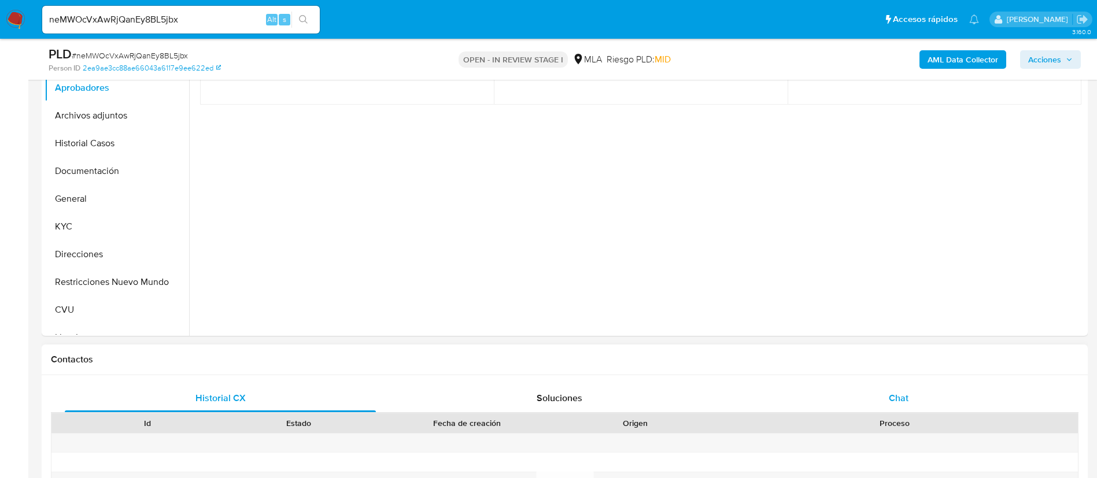
click at [839, 412] on div "Chat" at bounding box center [898, 399] width 311 height 28
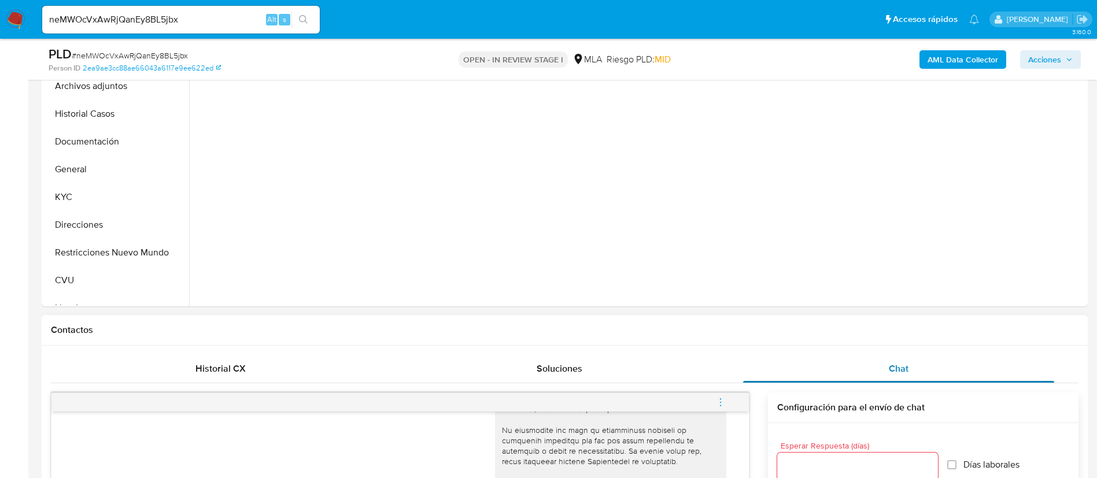
scroll to position [260, 0]
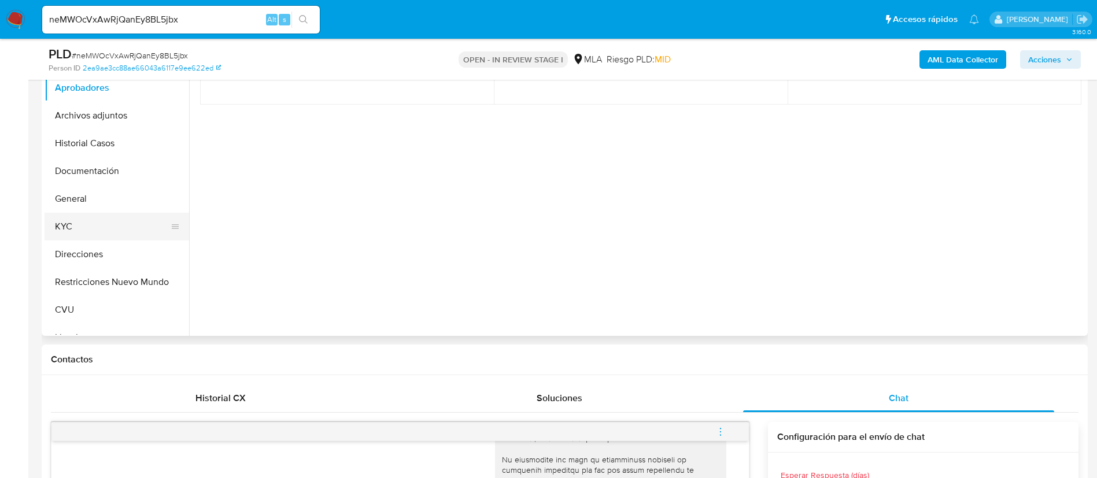
click at [111, 231] on button "KYC" at bounding box center [112, 227] width 135 height 28
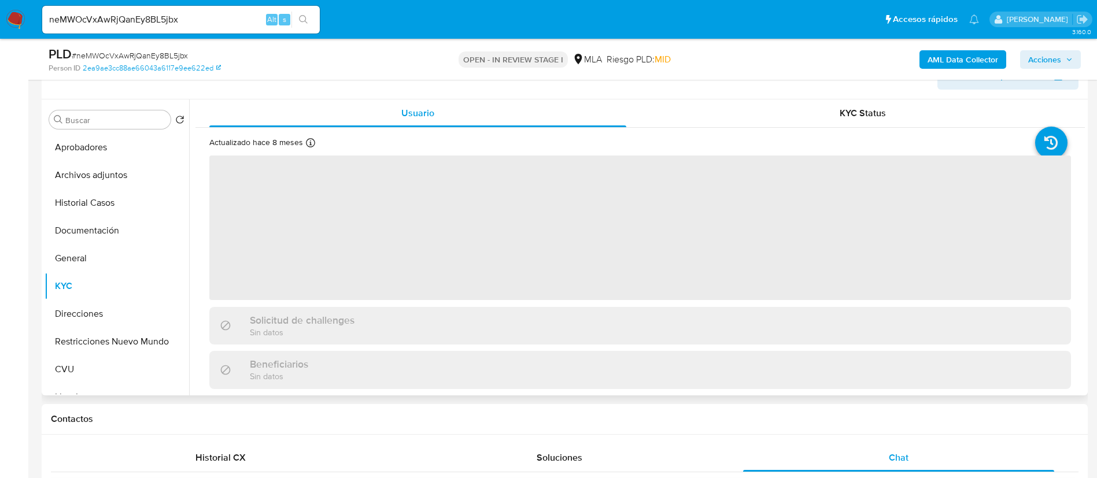
scroll to position [173, 0]
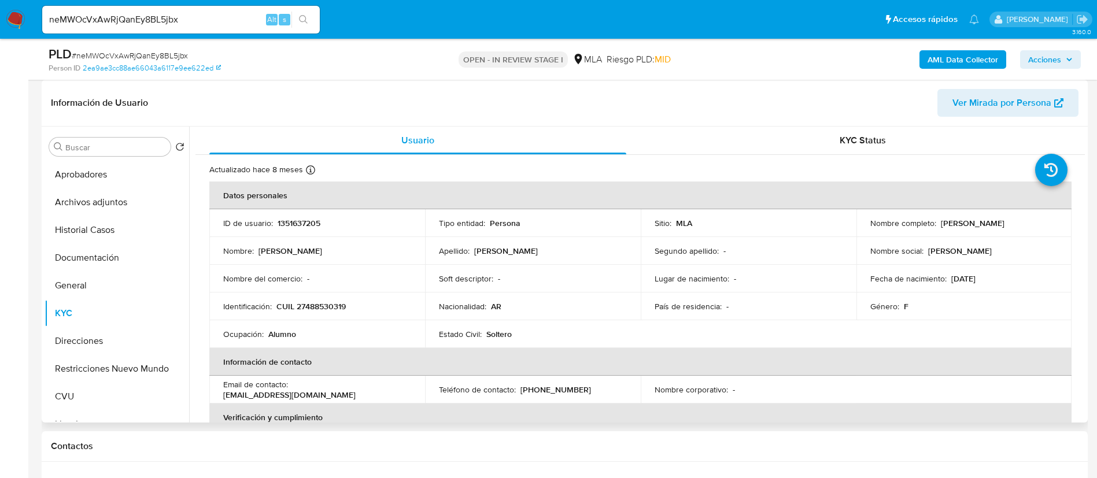
click at [295, 224] on p "1351637205" at bounding box center [299, 223] width 43 height 10
copy p "1351637205"
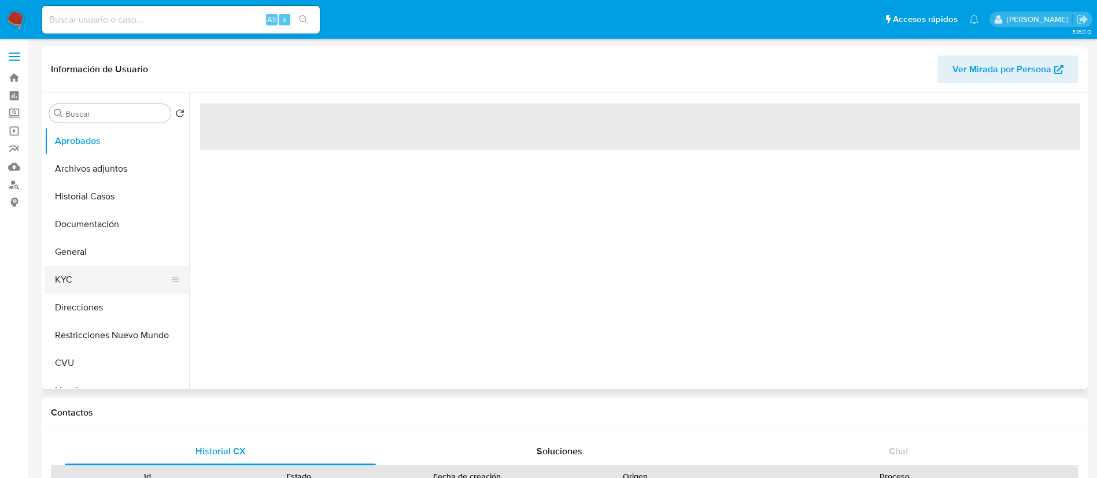
click at [69, 278] on button "KYC" at bounding box center [112, 280] width 135 height 28
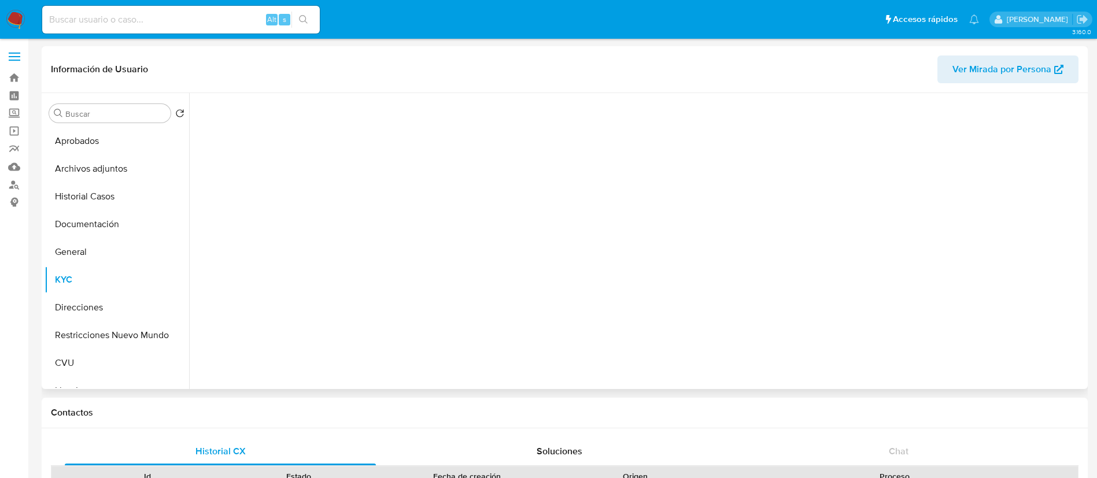
select select "10"
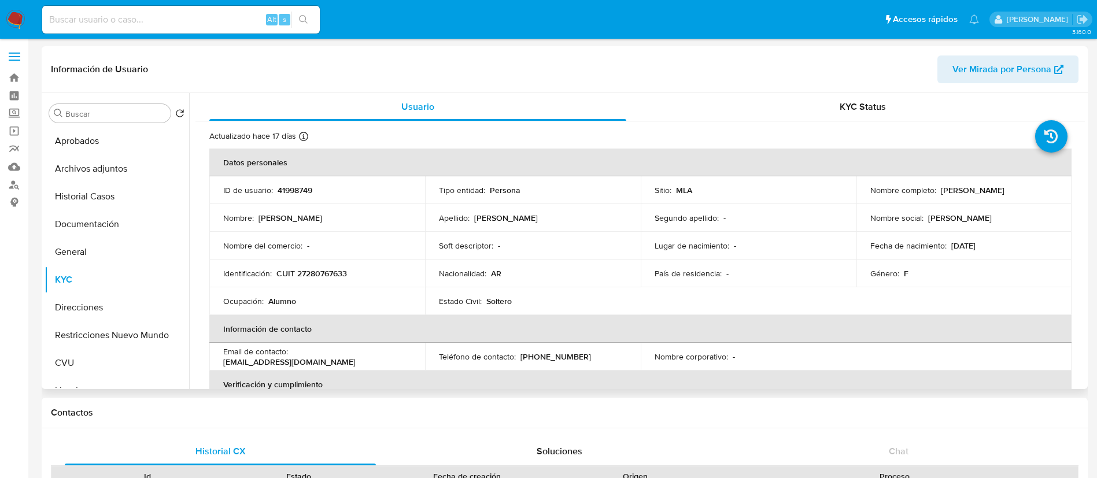
drag, startPoint x: 937, startPoint y: 189, endPoint x: 1046, endPoint y: 194, distance: 108.9
click at [1046, 194] on div "Nombre completo : Luciana Analia de Innocentis" at bounding box center [964, 190] width 188 height 10
copy p "Luciana Analia de Innocentis"
drag, startPoint x: 274, startPoint y: 268, endPoint x: 359, endPoint y: 266, distance: 85.0
click at [359, 266] on td "Identificación : CUIT 27280767633" at bounding box center [317, 274] width 216 height 28
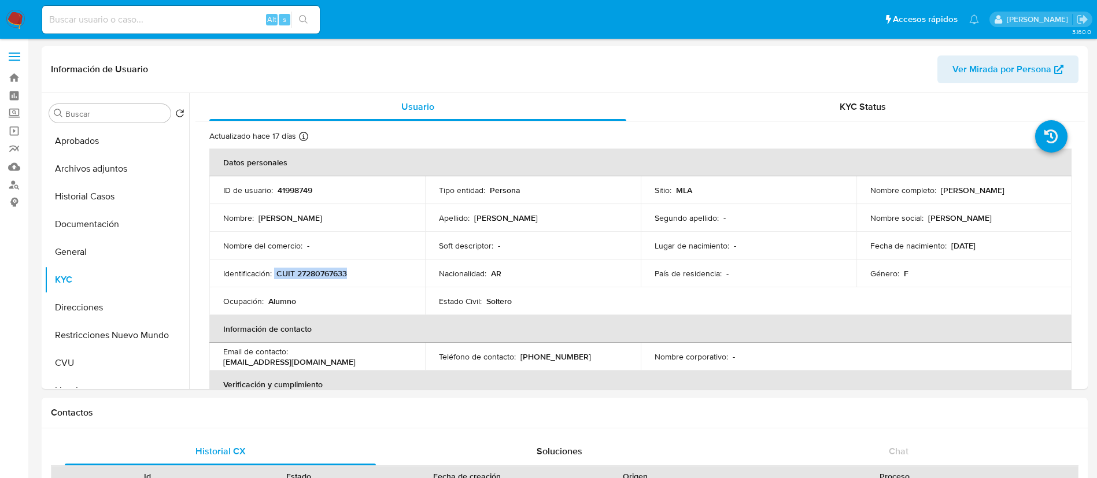
copy div "CUIT 27280767633"
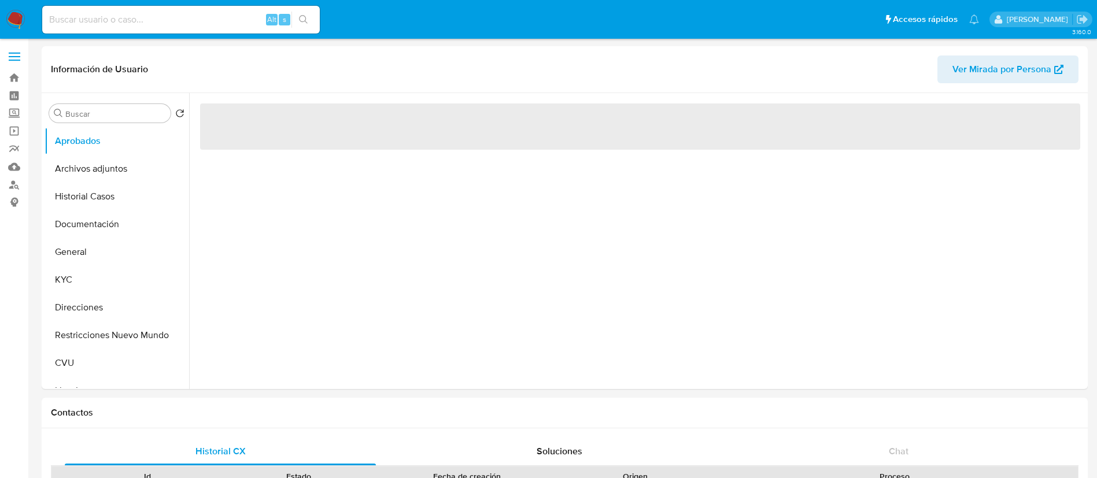
select select "10"
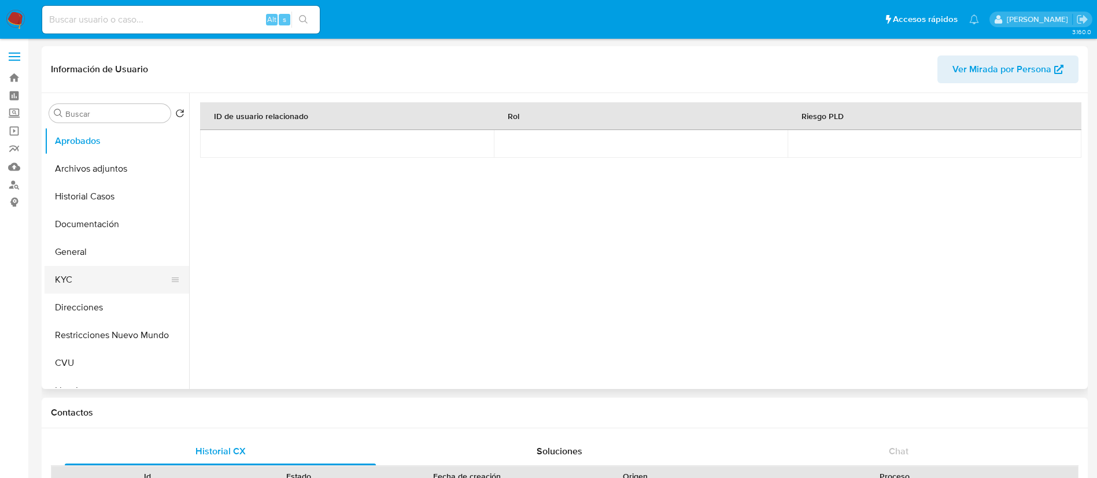
click at [101, 274] on button "KYC" at bounding box center [112, 280] width 135 height 28
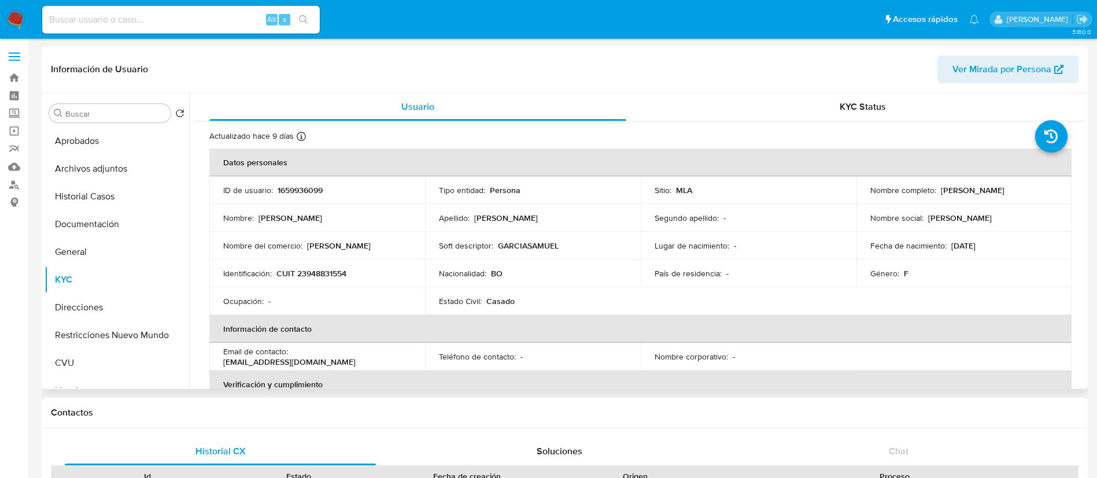
drag, startPoint x: 936, startPoint y: 188, endPoint x: 1026, endPoint y: 188, distance: 89.6
click at [1026, 188] on div "Nombre completo : [PERSON_NAME]" at bounding box center [964, 190] width 188 height 10
copy p "[PERSON_NAME]"
drag, startPoint x: 278, startPoint y: 268, endPoint x: 360, endPoint y: 271, distance: 82.7
click at [360, 271] on div "Identificación : CUIT 23948831554" at bounding box center [317, 273] width 188 height 10
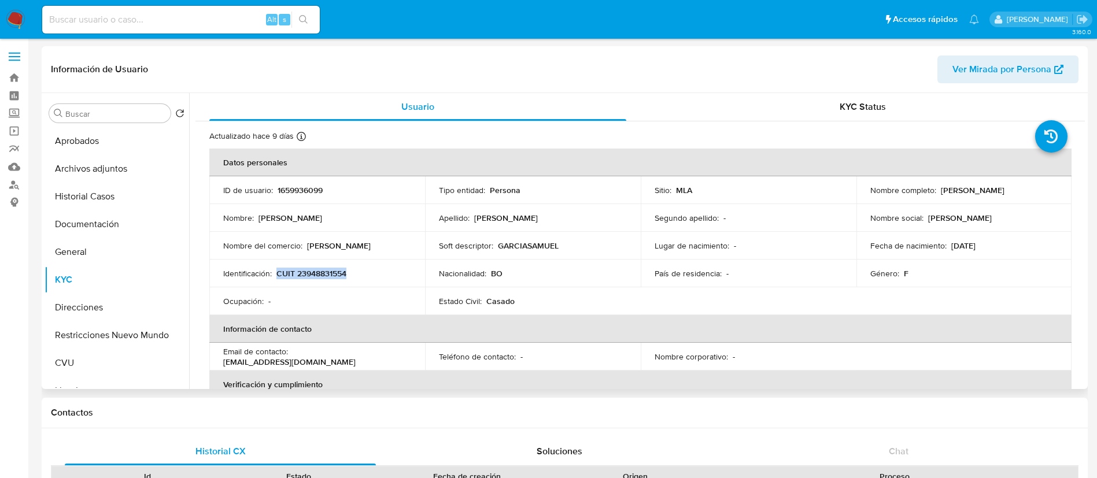
copy p "CUIT 23948831554"
